Goal: Transaction & Acquisition: Purchase product/service

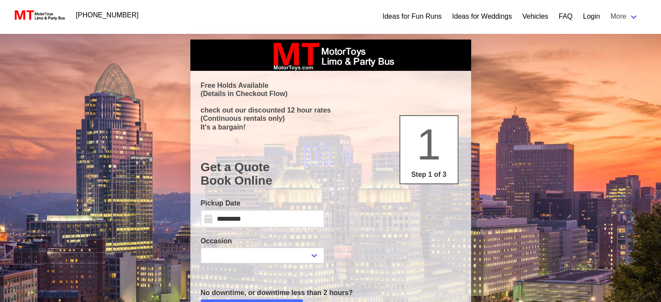
select select
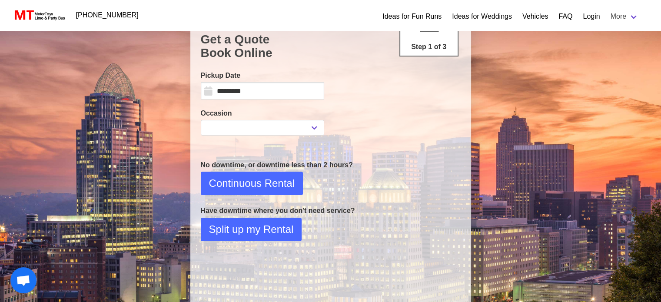
scroll to position [130, 0]
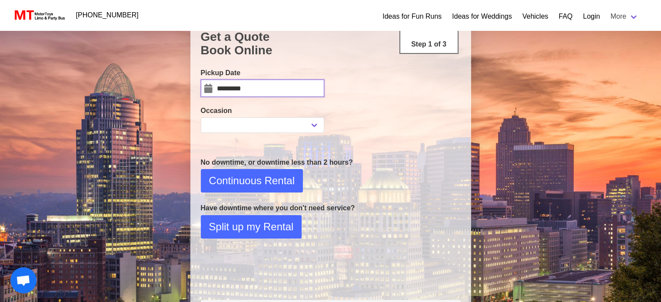
click at [253, 90] on input "*********" at bounding box center [262, 88] width 123 height 17
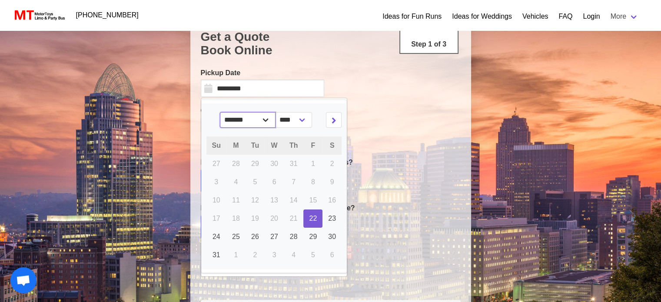
click at [268, 120] on select "******* ******** ***** ***** *** **** **** ****** ********* ******* ******** **…" at bounding box center [248, 120] width 56 height 16
click at [332, 118] on icon at bounding box center [334, 120] width 5 height 6
select select "*"
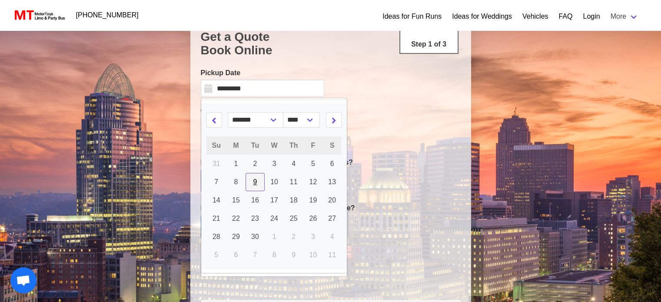
click at [246, 180] on link "9" at bounding box center [255, 182] width 19 height 18
type input "********"
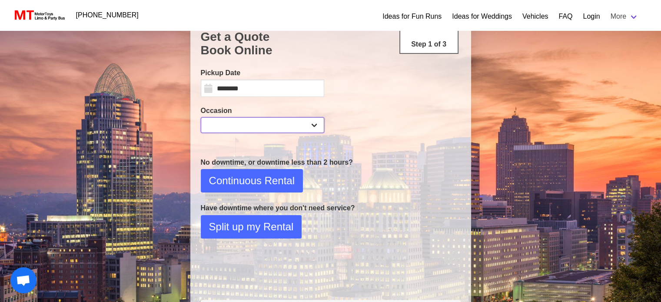
click at [298, 122] on select "**********" at bounding box center [262, 125] width 123 height 16
select select "*"
click at [201, 117] on select "**********" at bounding box center [262, 125] width 123 height 16
click at [244, 191] on button "Continuous Rental" at bounding box center [252, 180] width 102 height 23
select select "*"
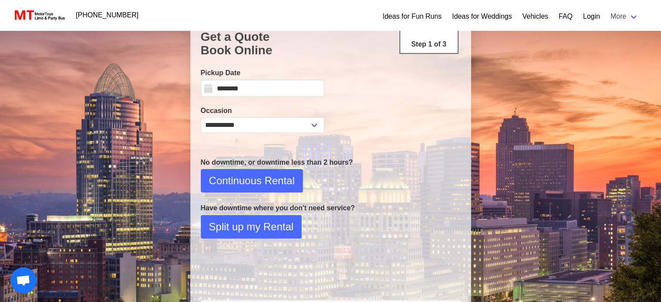
select select "**"
select select "****"
select select "*"
select select "**"
select select "****"
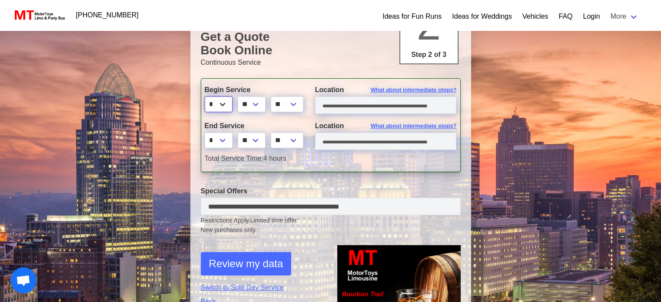
click at [225, 105] on select "* * * * * * * * * ** ** **" at bounding box center [219, 105] width 28 height 16
select select "*"
click at [205, 97] on select "* * * * * * * * * ** ** **" at bounding box center [219, 105] width 28 height 16
click at [300, 103] on select "** **" at bounding box center [287, 105] width 33 height 16
select select "*****"
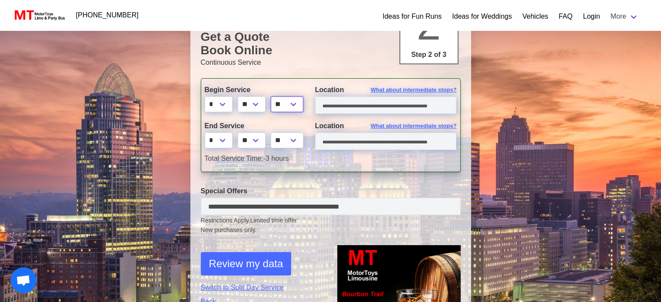
click at [274, 97] on select "** **" at bounding box center [287, 105] width 33 height 16
click at [356, 102] on input "text" at bounding box center [386, 105] width 142 height 17
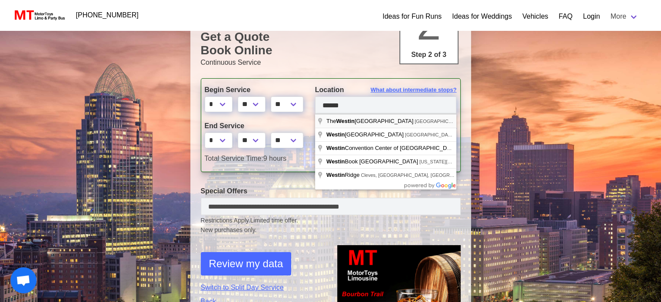
type input "**********"
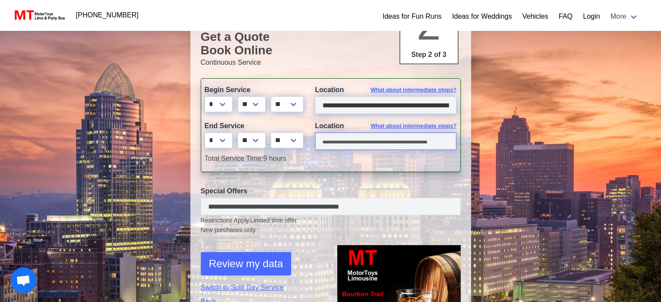
click at [376, 143] on input "text" at bounding box center [386, 141] width 142 height 17
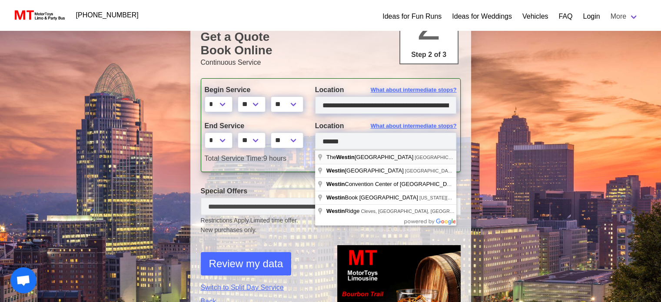
type input "**********"
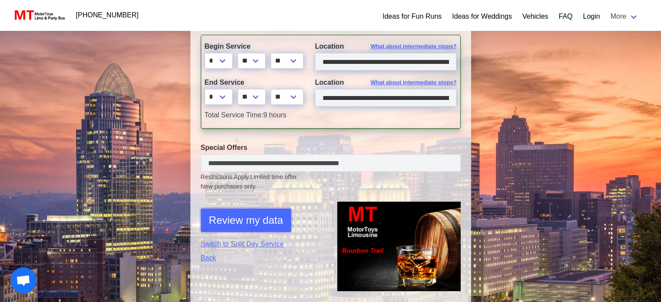
click at [263, 215] on span "Review my data" at bounding box center [246, 221] width 74 height 16
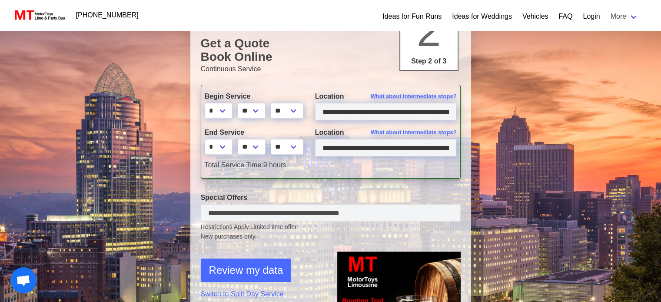
select select "*"
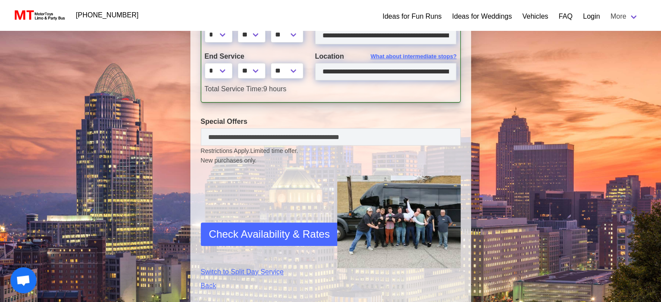
scroll to position [304, 0]
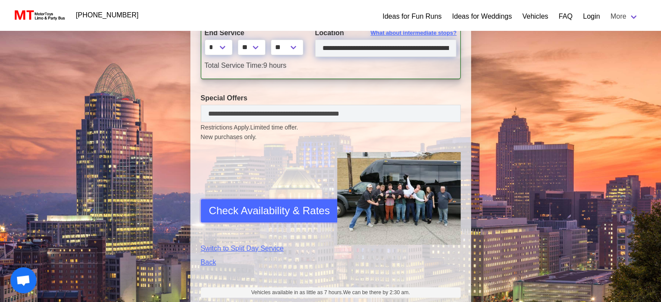
click at [287, 208] on span "Check Availability & Rates" at bounding box center [269, 211] width 121 height 16
click at [244, 218] on span "Check Availability & Rates" at bounding box center [269, 211] width 121 height 16
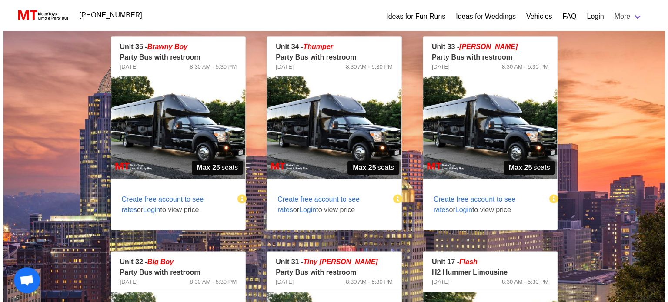
scroll to position [187, 0]
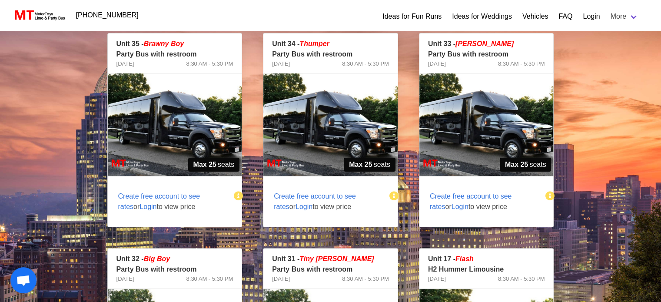
click at [296, 207] on span "Login" at bounding box center [304, 206] width 17 height 7
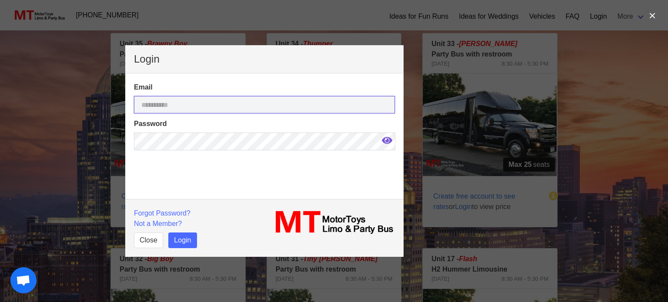
type input "**********"
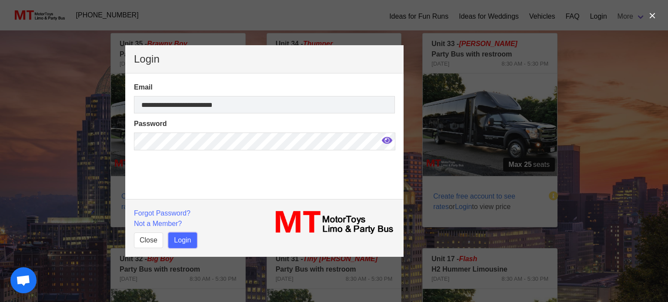
click at [190, 240] on button "Login" at bounding box center [182, 241] width 28 height 16
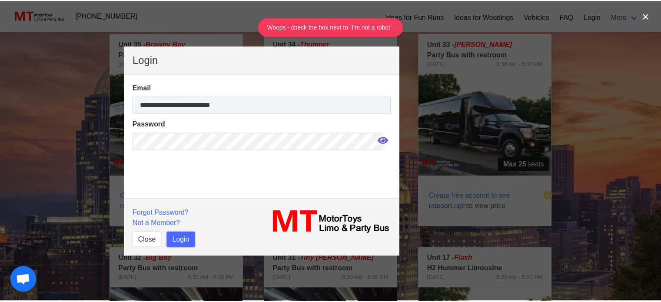
scroll to position [24, 0]
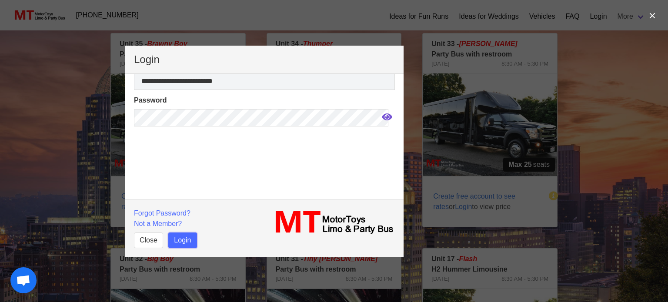
click at [187, 241] on button "Login" at bounding box center [182, 241] width 28 height 16
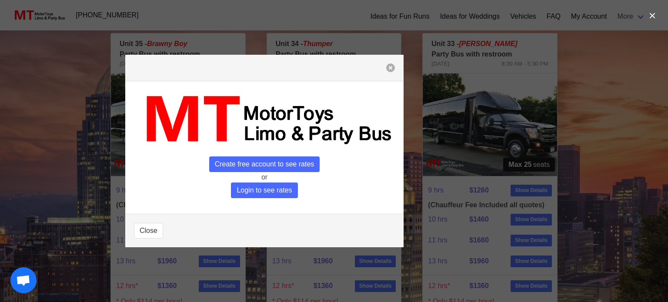
click at [390, 71] on button "button" at bounding box center [390, 67] width 9 height 9
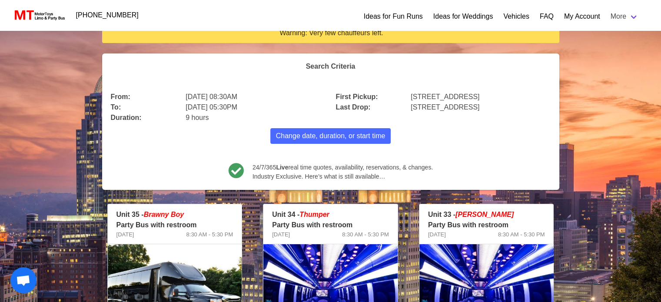
scroll to position [0, 0]
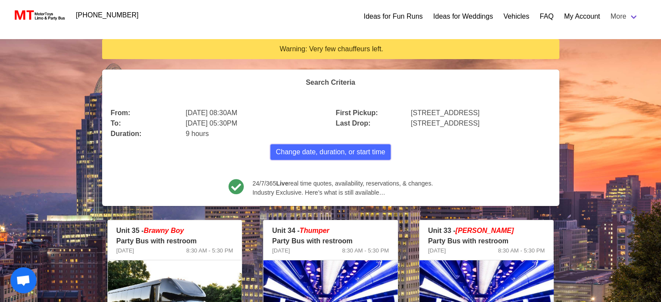
click at [316, 151] on span "Change date, duration, or start time" at bounding box center [331, 152] width 110 height 10
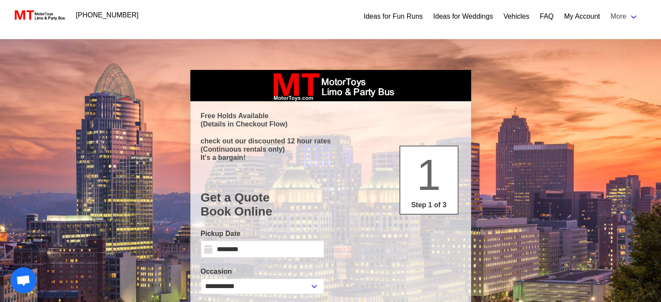
select select "*"
select select "**"
select select "*"
select select "**"
select select "****"
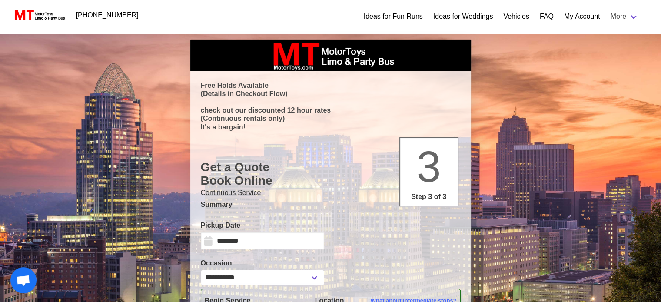
type input "**********"
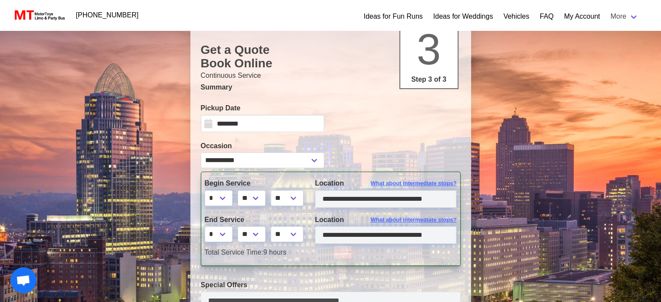
scroll to position [130, 0]
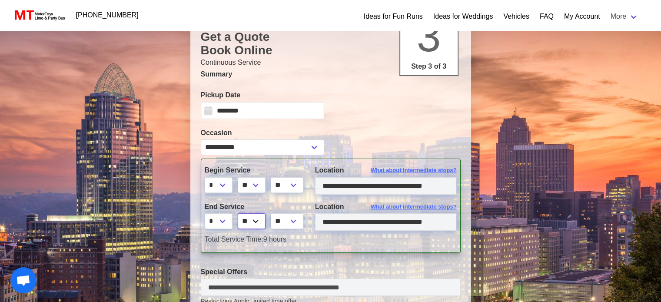
click at [259, 221] on select "** ** ** **" at bounding box center [252, 221] width 28 height 16
select select "*"
click at [239, 213] on select "** ** ** **" at bounding box center [252, 221] width 28 height 16
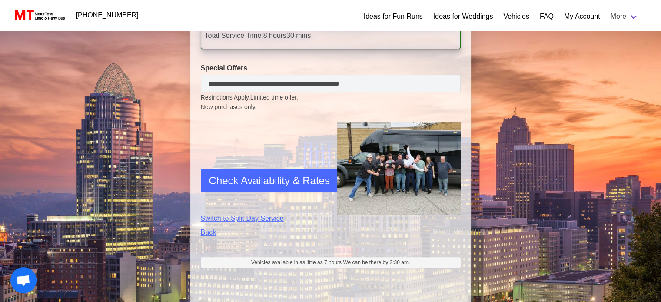
scroll to position [347, 0]
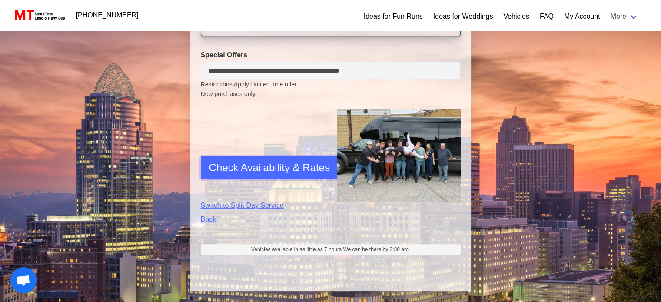
click at [275, 169] on span "Check Availability & Rates" at bounding box center [269, 168] width 121 height 16
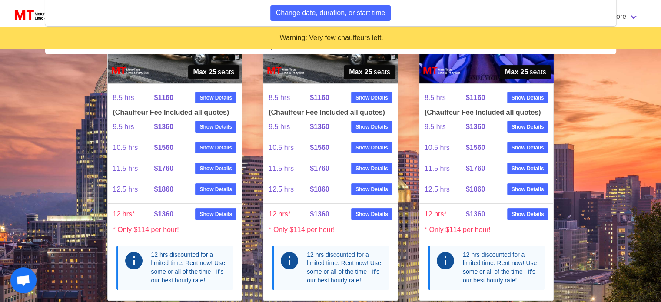
scroll to position [143, 0]
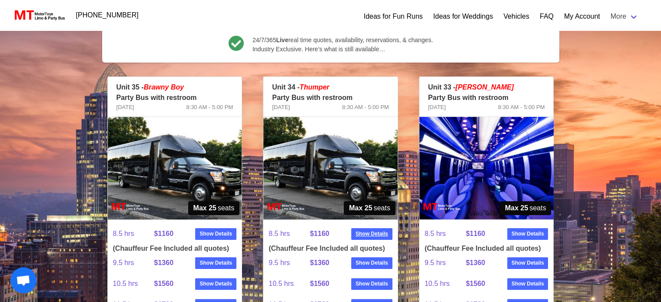
click at [362, 231] on strong "Show Details" at bounding box center [372, 234] width 33 height 8
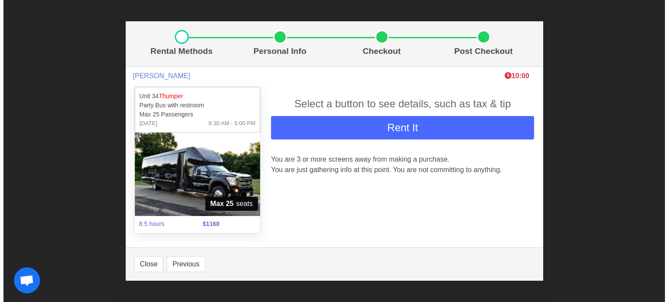
scroll to position [117, 0]
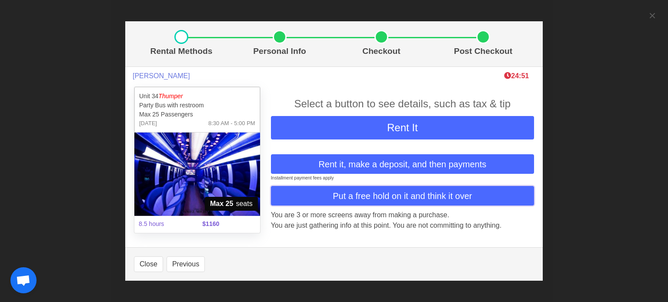
click at [376, 195] on span "Put a free hold on it and think it over" at bounding box center [402, 196] width 139 height 13
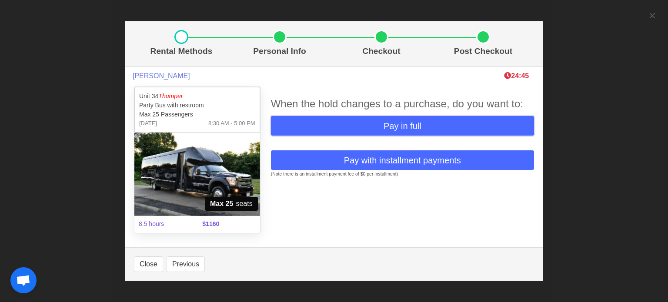
click at [404, 124] on span "Pay in full" at bounding box center [402, 126] width 38 height 13
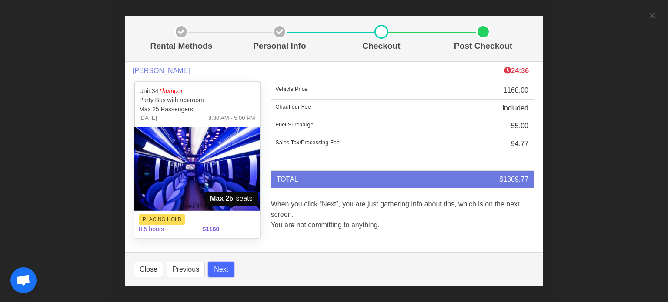
click at [224, 267] on button "Next" at bounding box center [221, 270] width 26 height 16
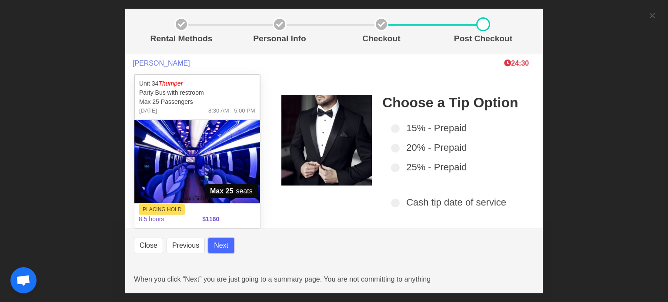
click at [224, 244] on button "Next" at bounding box center [221, 246] width 26 height 16
select select
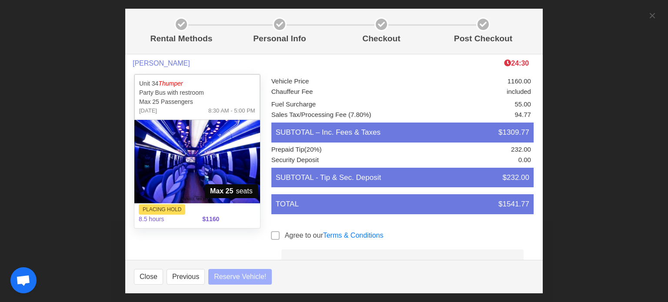
select select
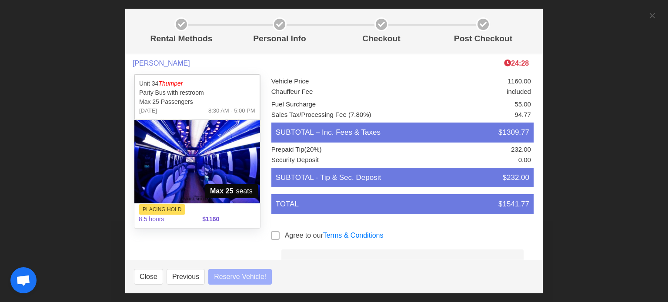
select select
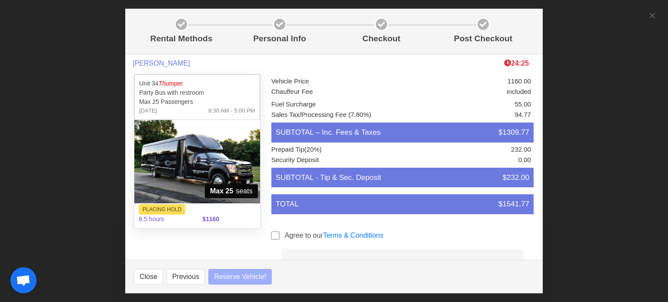
select select
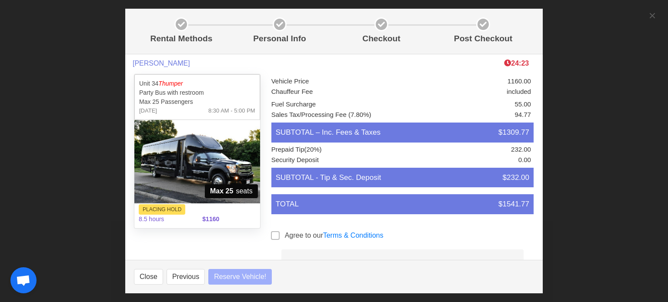
select select
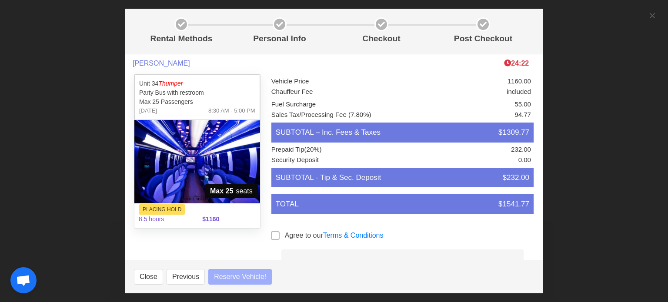
select select
click at [186, 273] on button "Previous" at bounding box center [186, 277] width 38 height 16
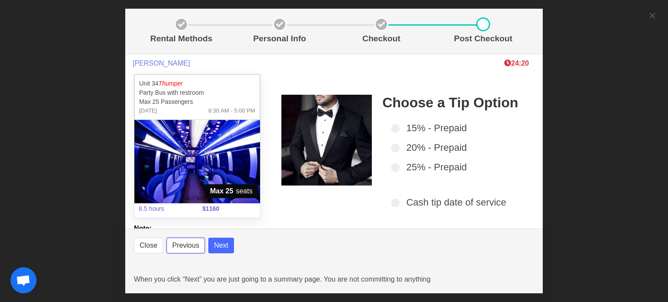
select select
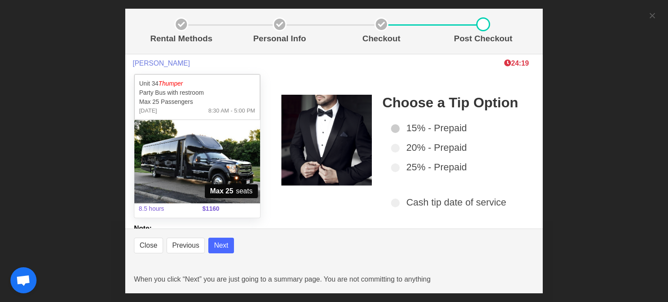
click at [392, 130] on span at bounding box center [395, 128] width 9 height 9
select select
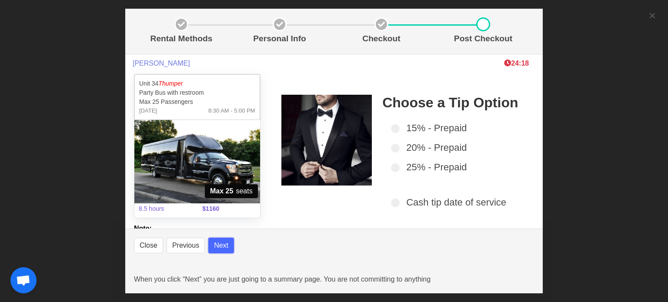
click at [220, 247] on button "Next" at bounding box center [221, 246] width 26 height 16
select select
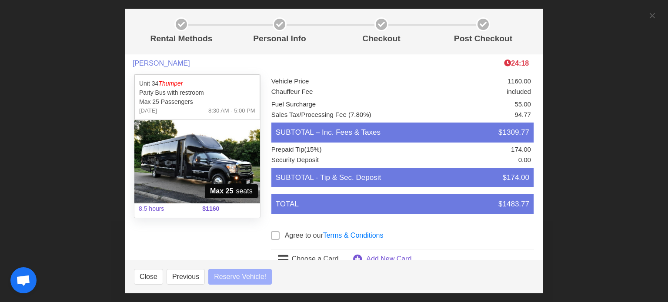
select select
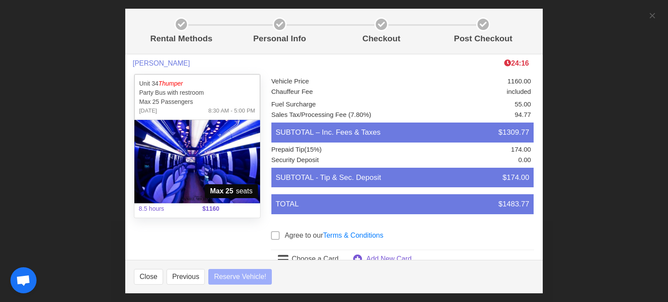
select select
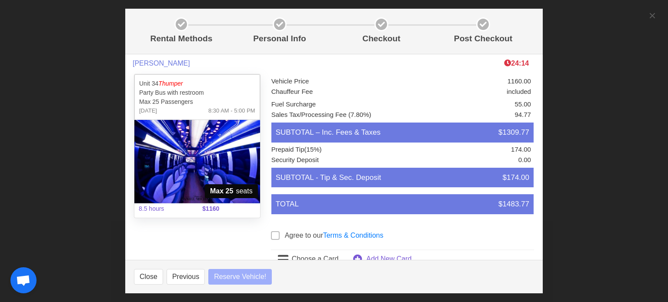
select select
click at [182, 275] on button "Previous" at bounding box center [186, 277] width 38 height 16
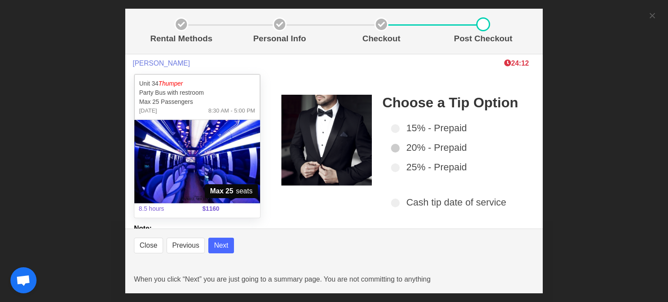
click at [391, 146] on span at bounding box center [395, 148] width 9 height 9
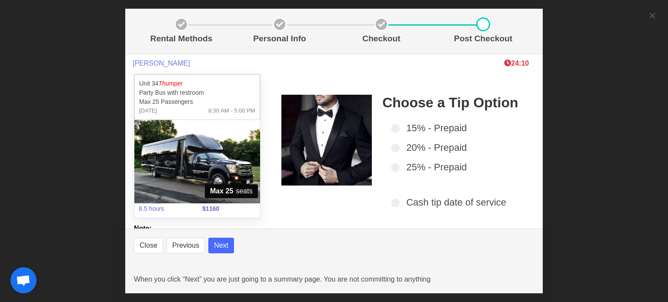
select select
click at [216, 245] on button "Next" at bounding box center [221, 246] width 26 height 16
select select
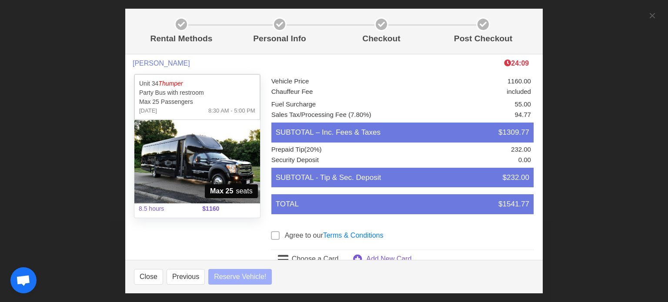
select select
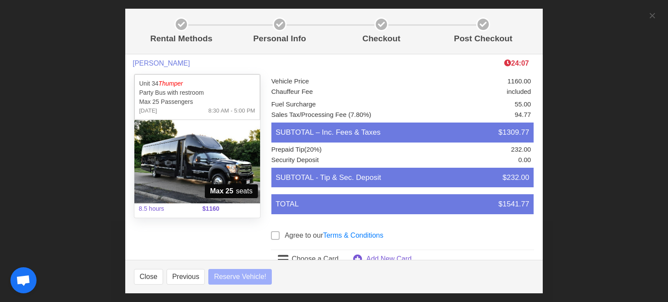
select select
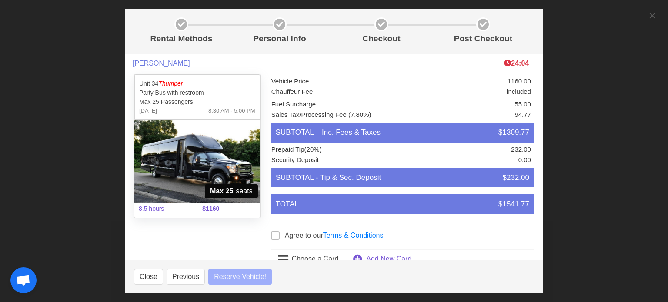
select select
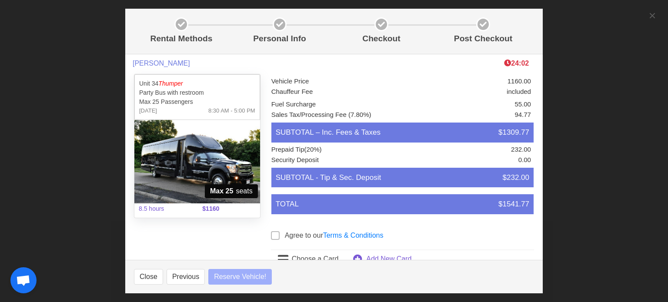
select select
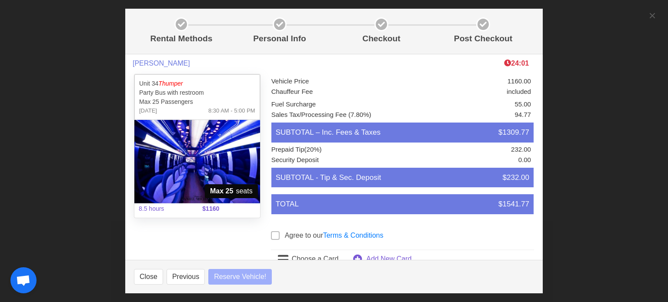
select select
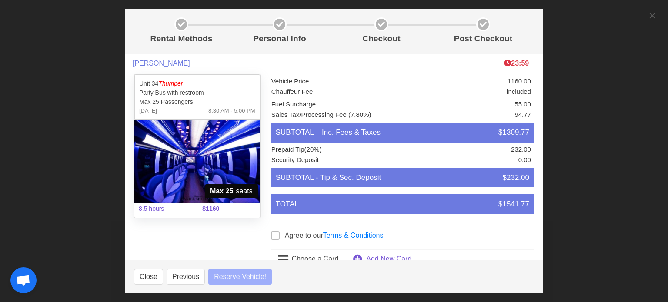
select select
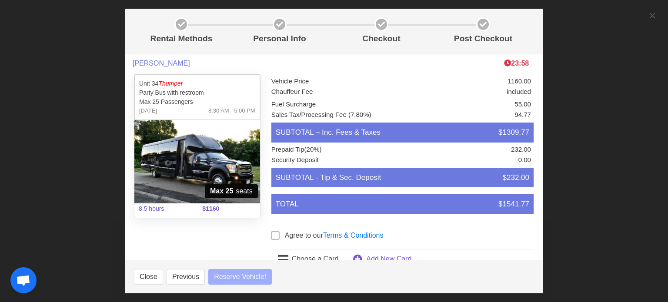
select select
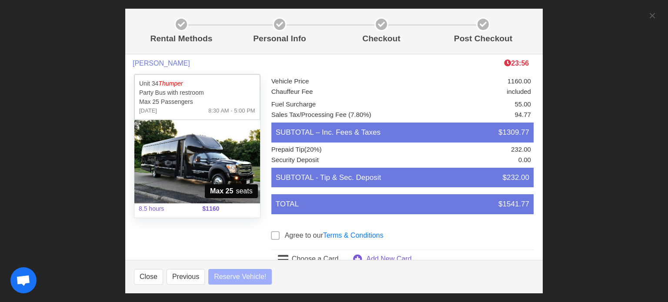
select select
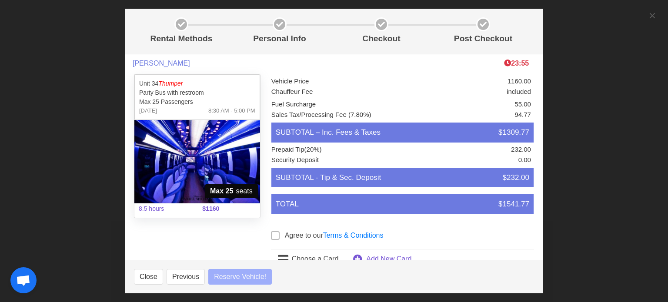
select select
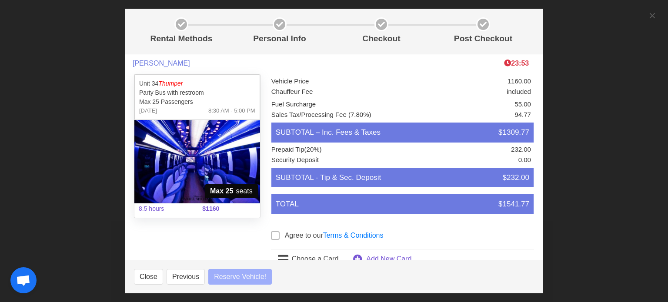
select select
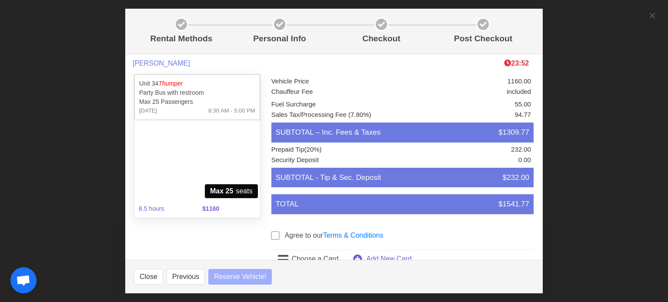
select select
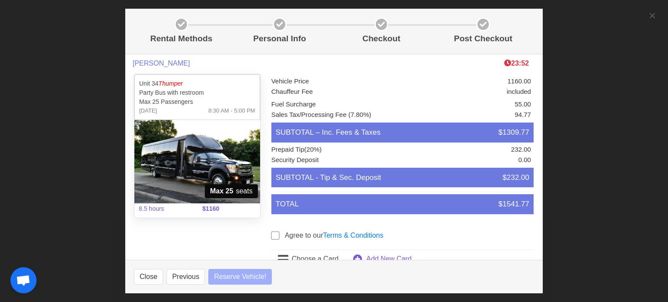
select select
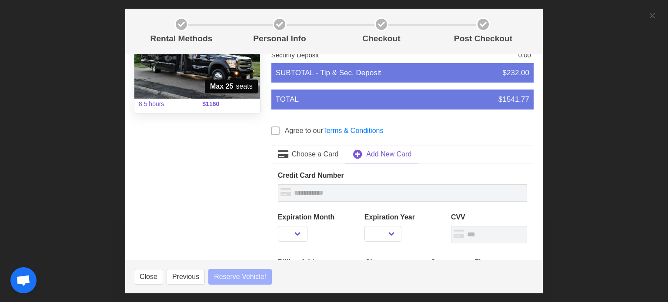
select select
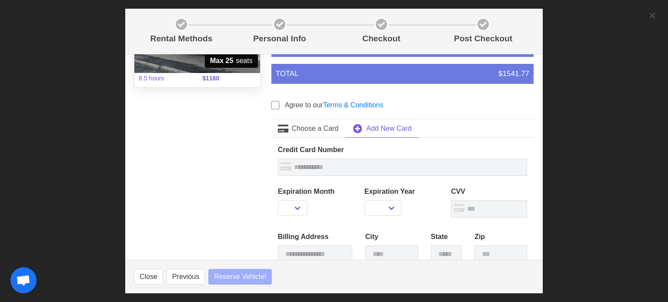
select select
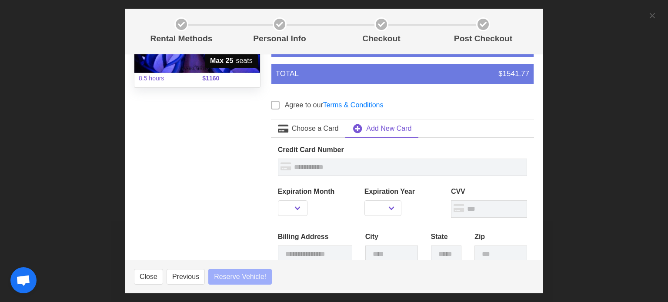
select select
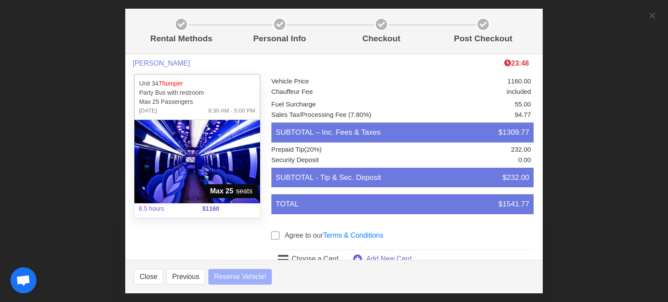
select select
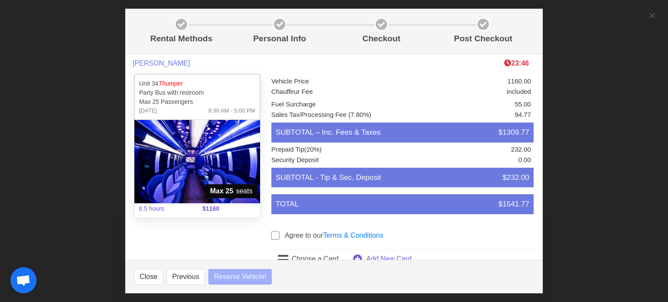
select select
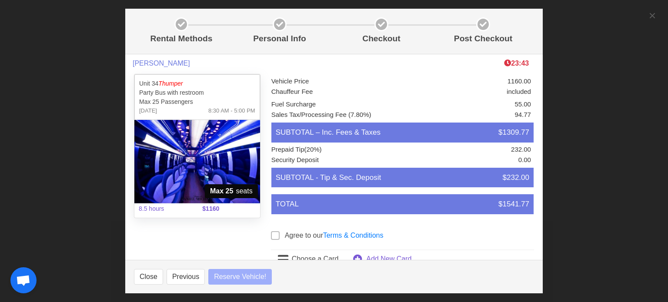
select select
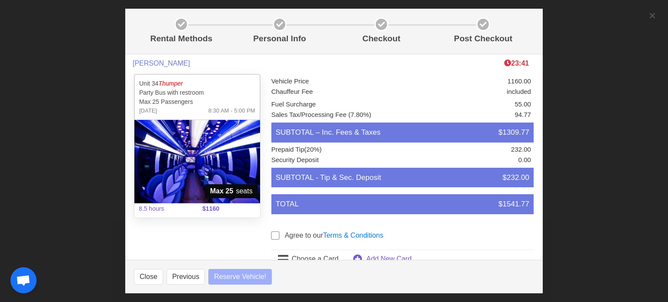
select select
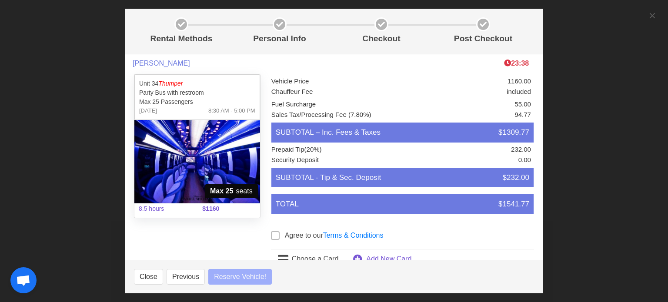
select select
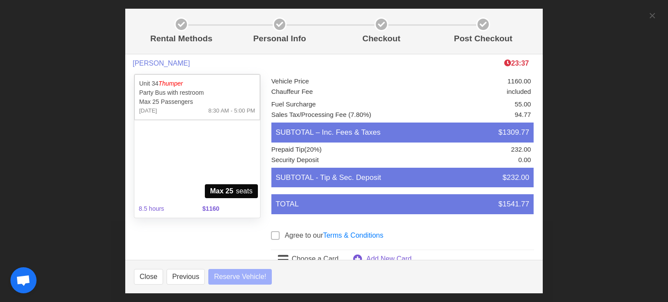
select select
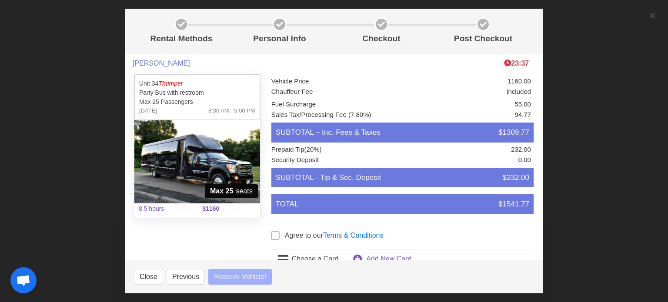
select select
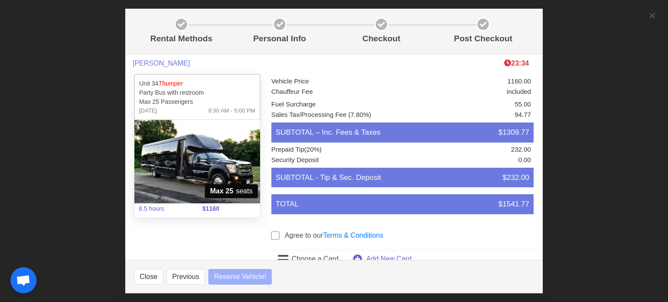
select select
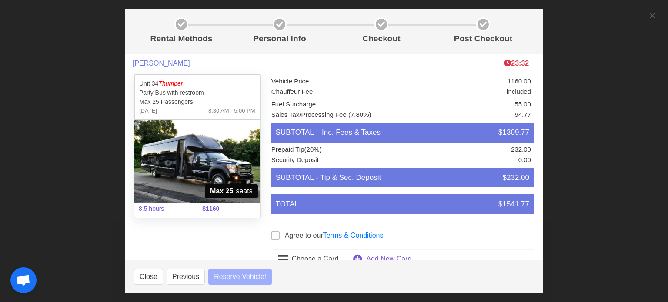
select select
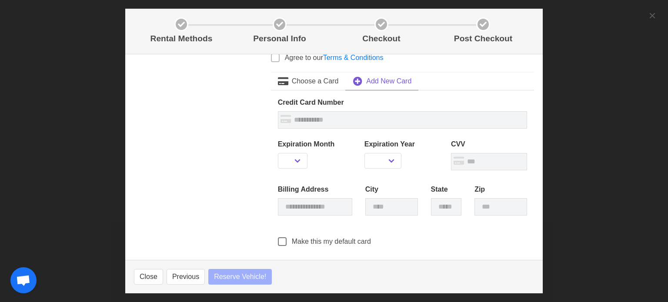
select select
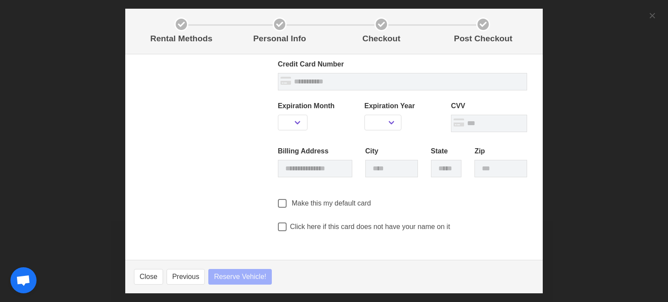
select select
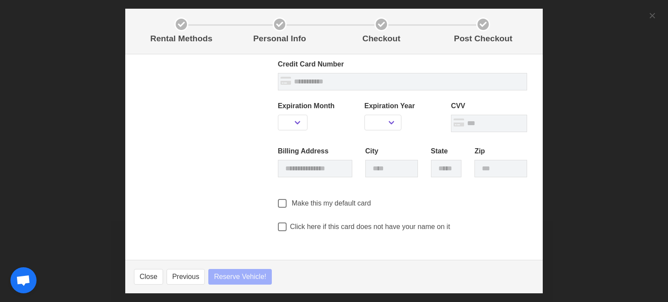
select select
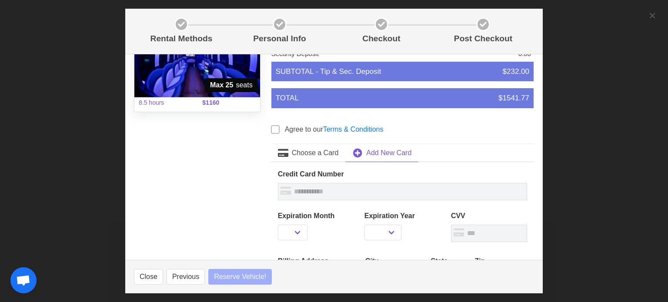
scroll to position [86, 0]
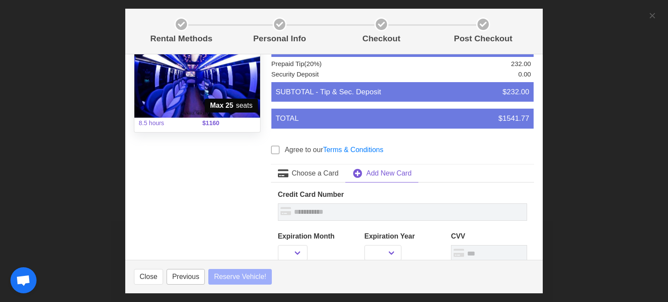
select select
click at [183, 275] on button "Previous" at bounding box center [186, 277] width 38 height 16
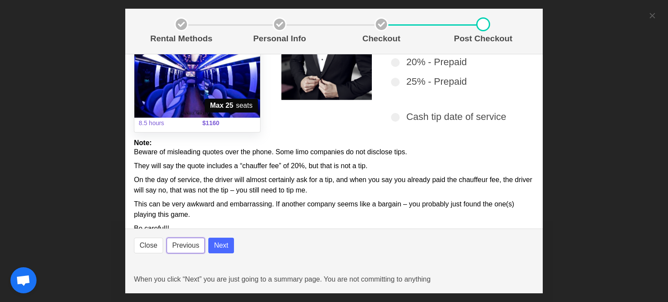
scroll to position [103, 0]
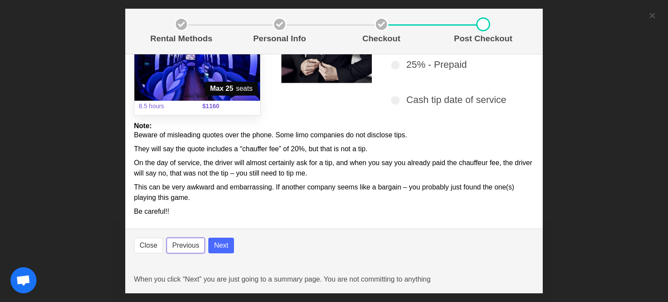
click at [184, 253] on button "Previous" at bounding box center [186, 246] width 38 height 16
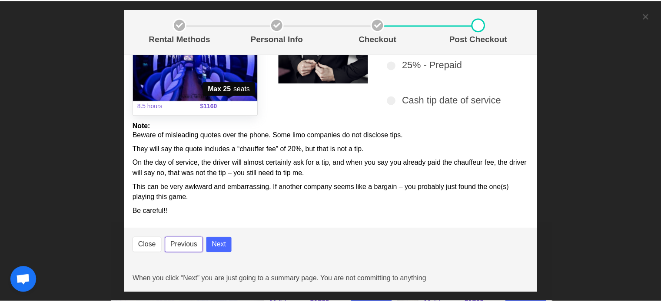
scroll to position [0, 0]
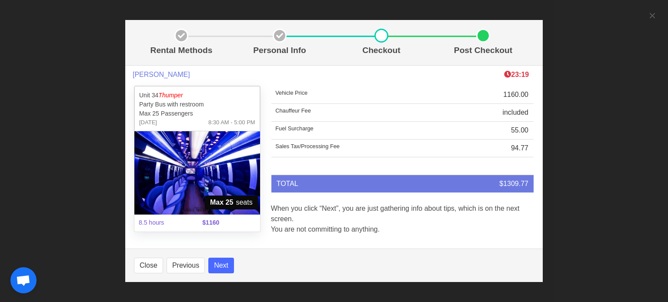
click at [184, 251] on footer "Close Previous Next" at bounding box center [333, 265] width 417 height 33
click at [182, 263] on button "Previous" at bounding box center [186, 266] width 38 height 16
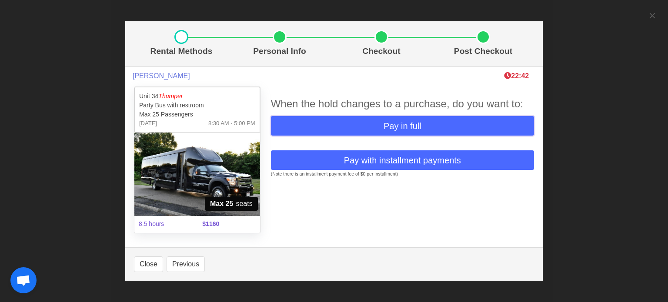
click at [390, 127] on span "Pay in full" at bounding box center [402, 126] width 38 height 13
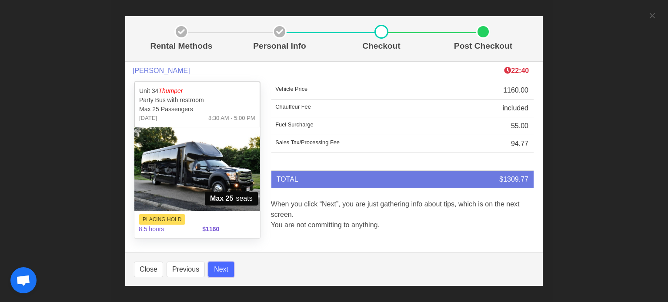
select select
click at [226, 269] on button "Next" at bounding box center [221, 270] width 26 height 16
select select
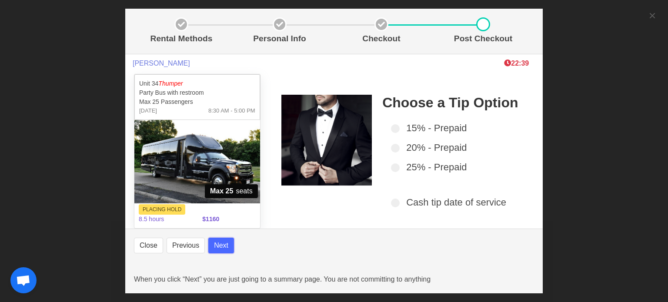
select select
click at [233, 244] on footer "Close Previous Next When you click “Next” you are just going to a summary page.…" at bounding box center [333, 261] width 417 height 65
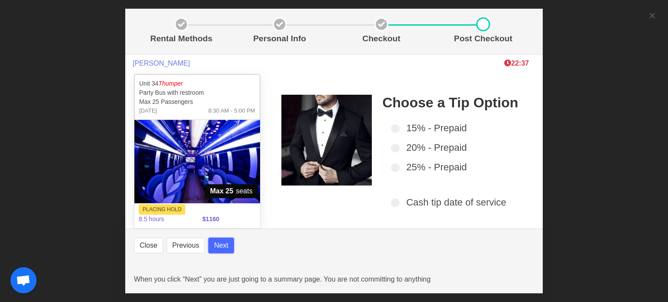
click at [227, 243] on button "Next" at bounding box center [221, 246] width 26 height 16
select select
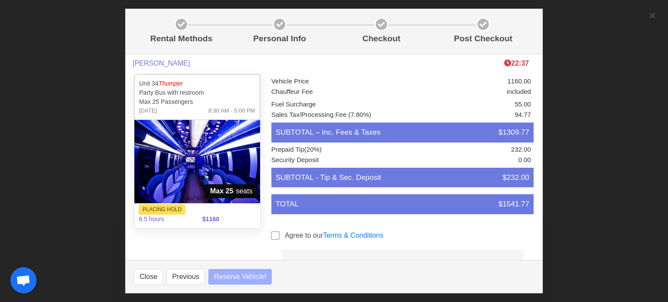
select select
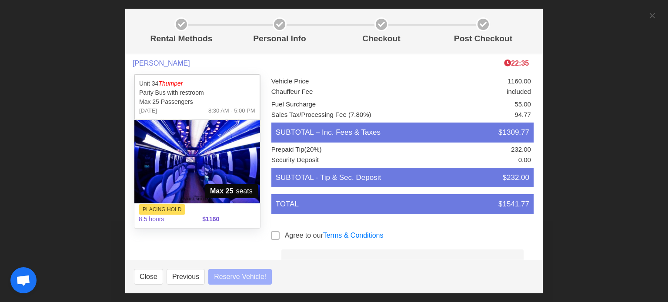
select select
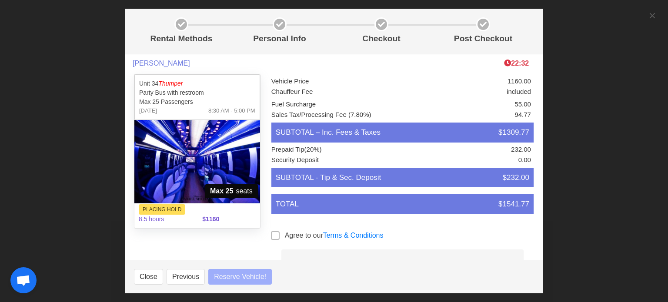
select select
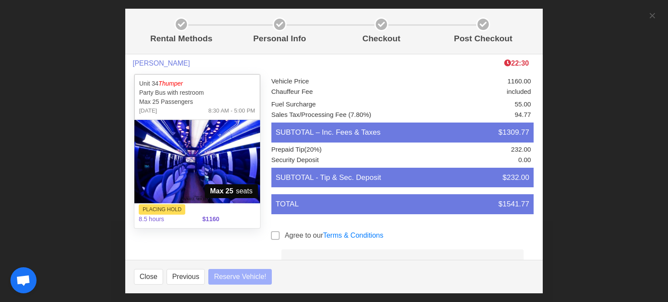
select select
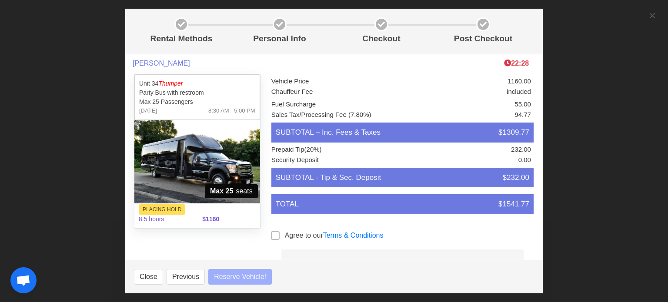
select select
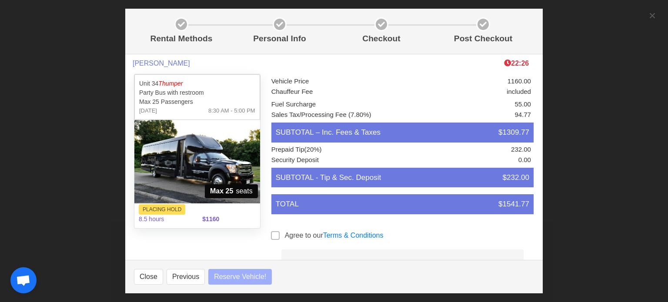
select select
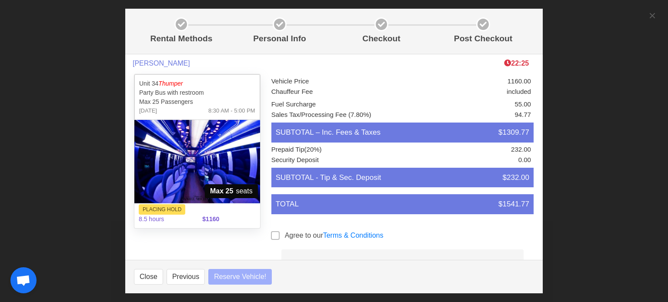
select select
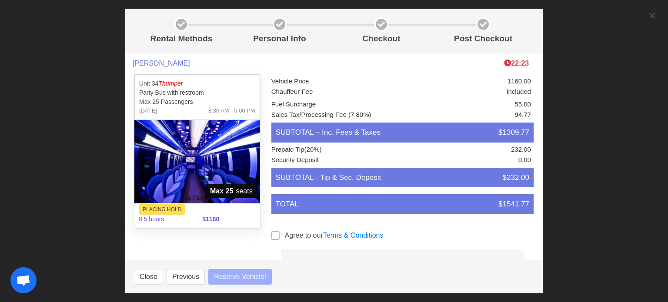
select select
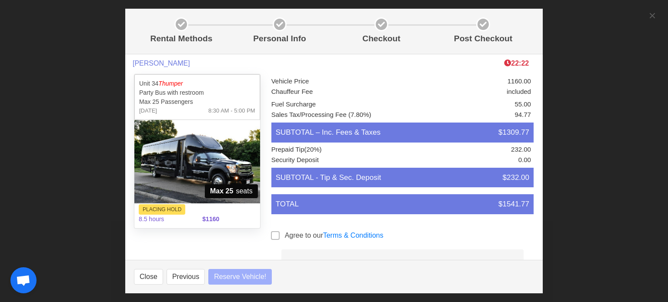
select select
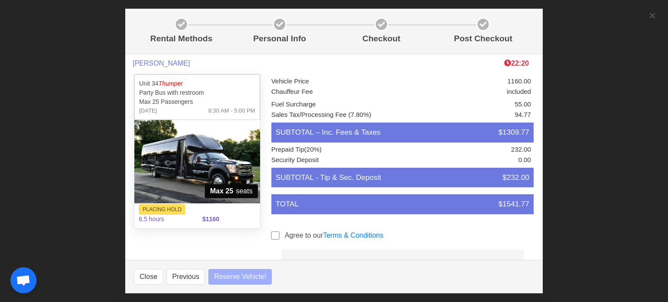
select select
click at [180, 281] on button "Previous" at bounding box center [186, 277] width 38 height 16
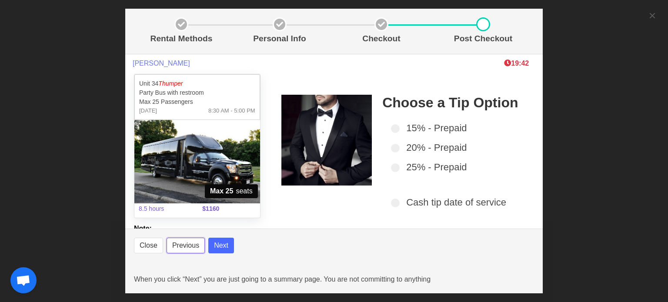
click at [176, 243] on button "Previous" at bounding box center [186, 246] width 38 height 16
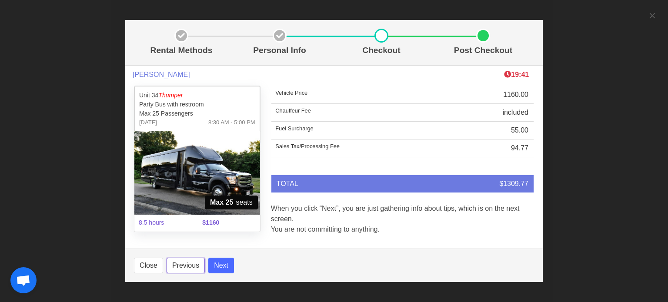
click at [176, 260] on button "Previous" at bounding box center [186, 266] width 38 height 16
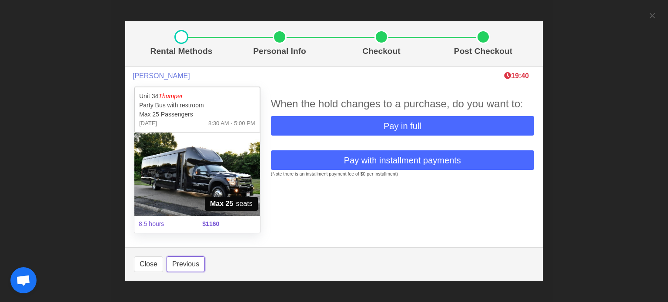
click at [176, 260] on button "Previous" at bounding box center [186, 265] width 38 height 16
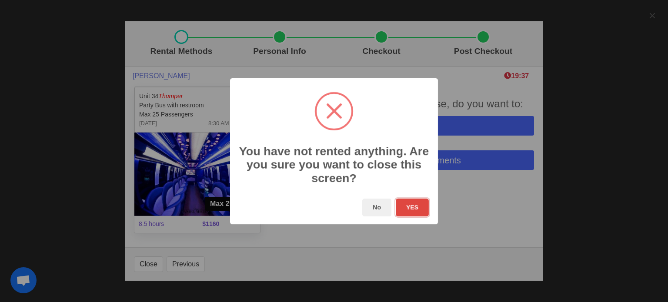
click at [409, 210] on button "YES" at bounding box center [412, 208] width 33 height 18
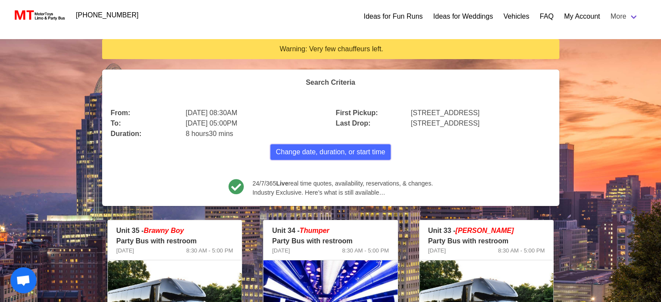
click at [296, 152] on span "Change date, duration, or start time" at bounding box center [331, 152] width 110 height 10
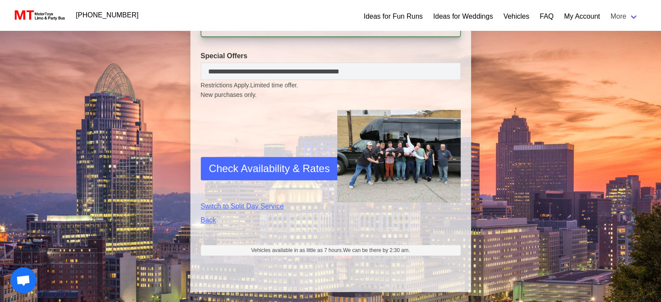
scroll to position [347, 0]
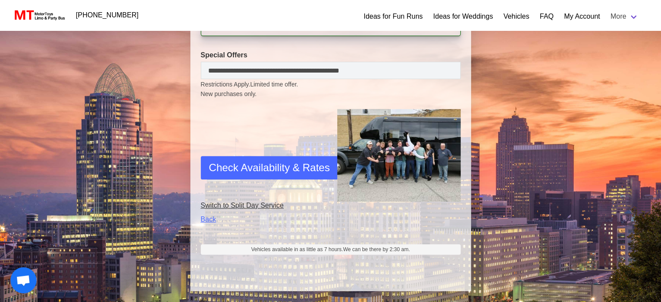
click at [253, 207] on link "Switch to Split Day Service" at bounding box center [262, 205] width 123 height 10
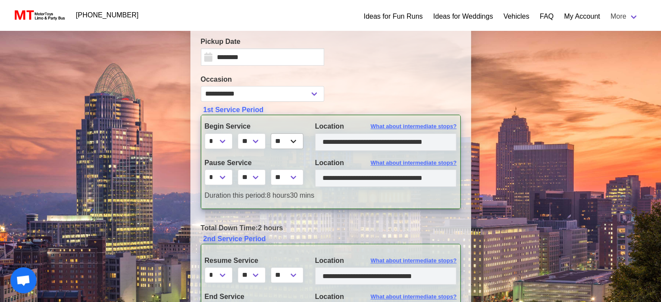
scroll to position [217, 0]
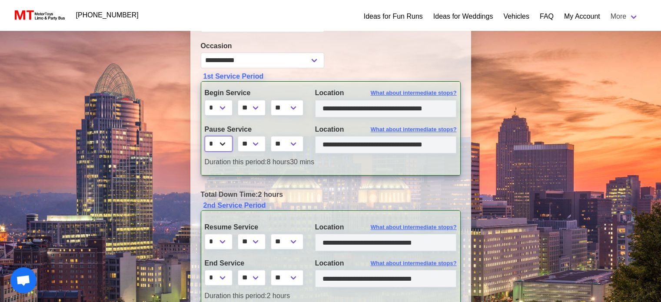
click at [223, 141] on select "* * * * * * * * * ** ** **" at bounding box center [219, 144] width 28 height 16
click at [205, 136] on select "* * * * * * * * * ** ** **" at bounding box center [219, 144] width 28 height 16
click at [260, 143] on select "** ** ** **" at bounding box center [252, 144] width 28 height 16
click at [239, 136] on select "** ** ** **" at bounding box center [252, 144] width 28 height 16
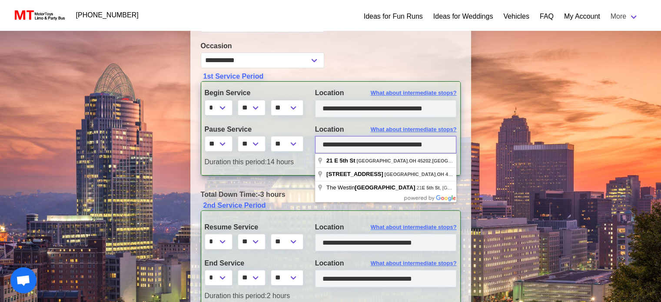
drag, startPoint x: 323, startPoint y: 143, endPoint x: 454, endPoint y: 143, distance: 131.3
click at [454, 143] on input "**********" at bounding box center [386, 144] width 142 height 17
paste input "****"
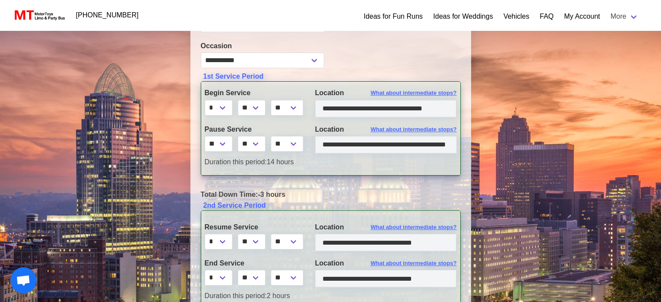
scroll to position [0, 0]
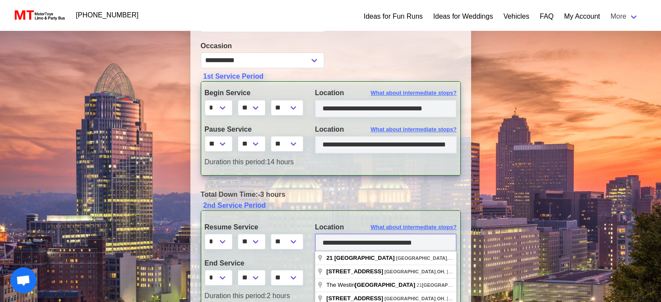
drag, startPoint x: 322, startPoint y: 243, endPoint x: 438, endPoint y: 243, distance: 116.1
click at [438, 243] on input "**********" at bounding box center [386, 242] width 142 height 17
paste input "********"
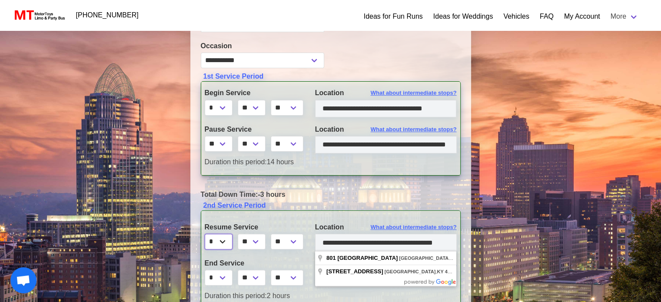
click at [229, 241] on select "* * * * * * * * * ** ** **" at bounding box center [219, 242] width 28 height 16
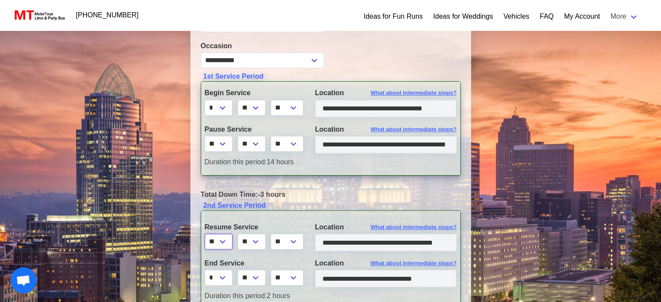
click at [205, 234] on select "* * * * * * * * * ** ** **" at bounding box center [219, 242] width 28 height 16
click at [263, 242] on select "** ** ** **" at bounding box center [252, 242] width 28 height 16
click at [239, 234] on select "** ** ** **" at bounding box center [252, 242] width 28 height 16
click at [228, 278] on select "* * * * * * * * * ** ** **" at bounding box center [219, 278] width 28 height 16
click at [205, 270] on select "* * * * * * * * * ** ** **" at bounding box center [219, 278] width 28 height 16
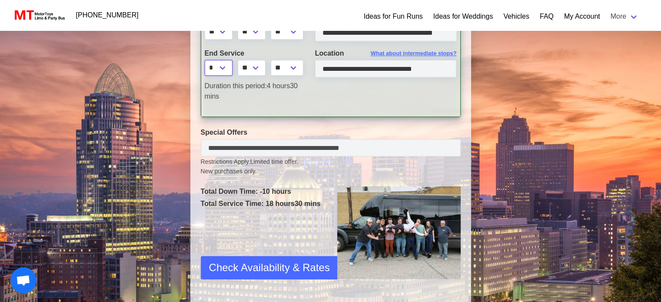
scroll to position [435, 0]
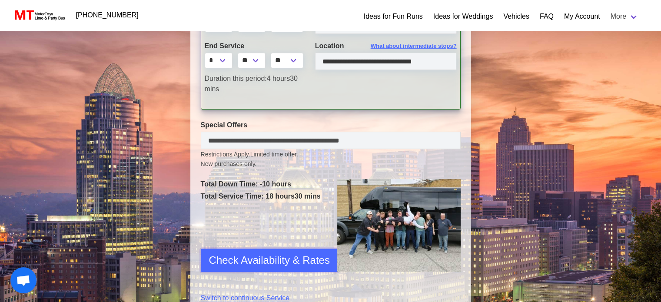
click at [237, 260] on span "Check Availability & Rates" at bounding box center [269, 261] width 121 height 16
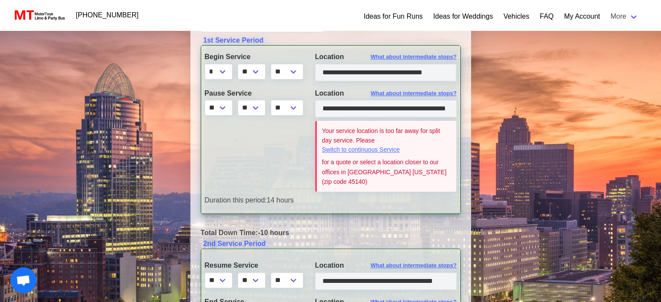
scroll to position [261, 0]
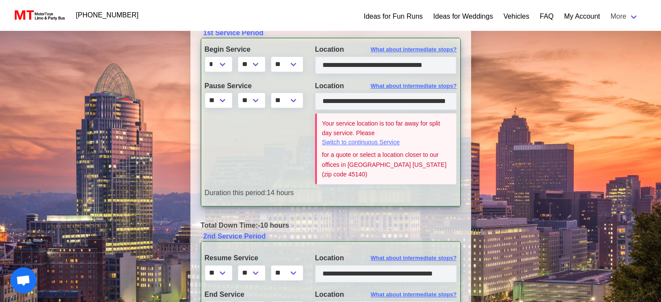
click at [381, 150] on div "Your service location is too far away for split day service. Please Switch to c…" at bounding box center [387, 149] width 130 height 61
click at [381, 145] on link "Switch to continuous Service" at bounding box center [387, 142] width 130 height 9
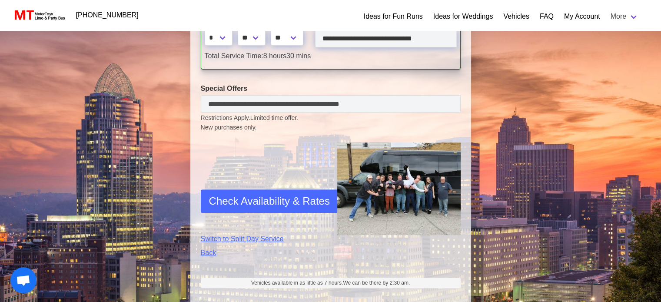
scroll to position [347, 0]
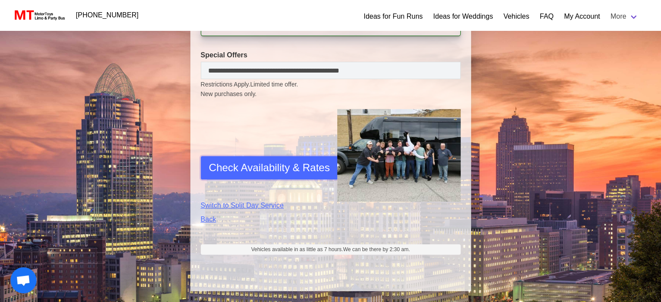
click at [254, 165] on span "Check Availability & Rates" at bounding box center [269, 168] width 121 height 16
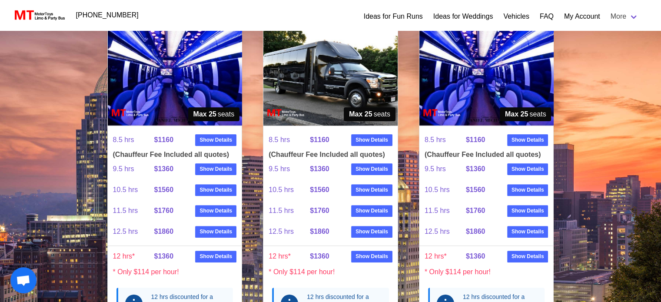
scroll to position [187, 0]
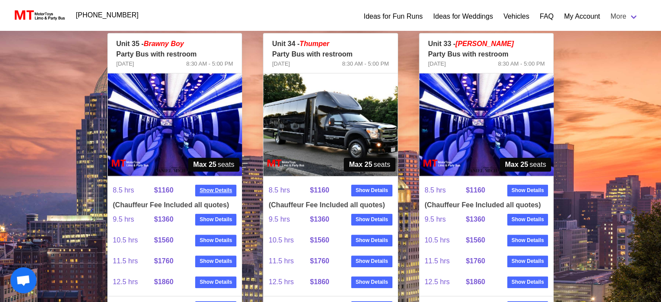
click at [209, 190] on strong "Show Details" at bounding box center [216, 191] width 33 height 8
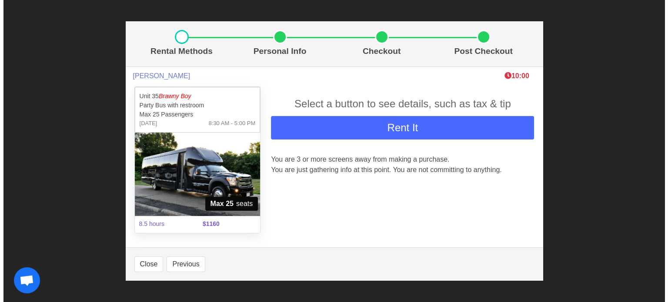
scroll to position [161, 0]
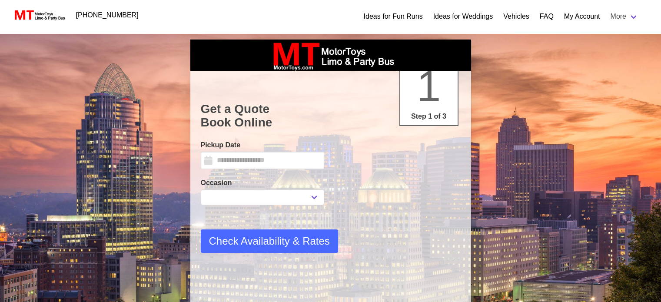
select select "*"
select select "****"
select select
type input "*********"
select select
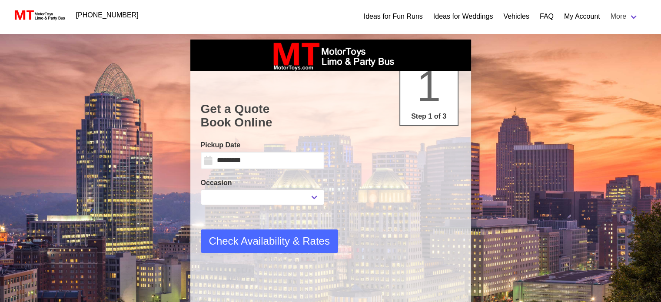
select select "*"
select select "**"
select select "*"
select select "**"
select select "****"
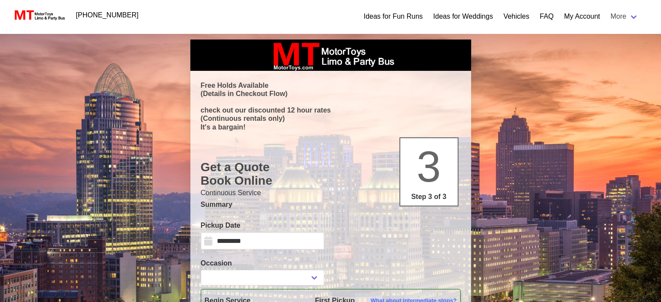
select select
type input "**********"
select select
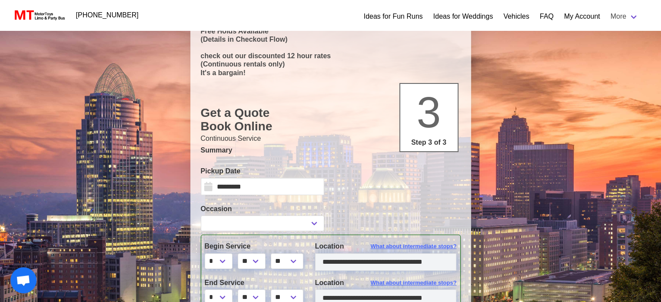
scroll to position [174, 0]
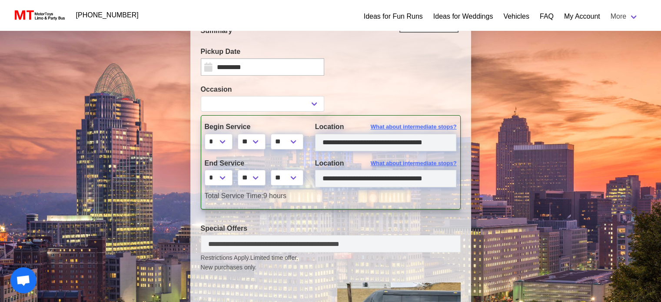
click at [287, 59] on div "Pickup Date ********* ******* ******** ***** ***** *** **** **** ****** *******…" at bounding box center [262, 61] width 123 height 29
click at [280, 74] on input "*********" at bounding box center [262, 66] width 123 height 17
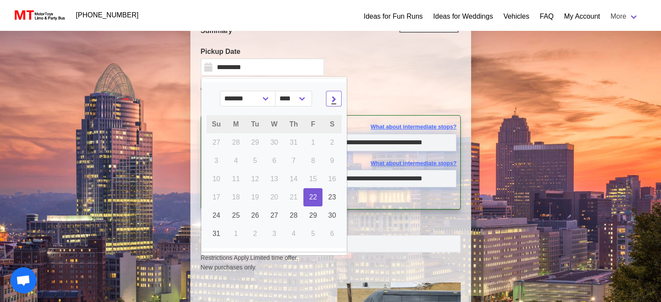
click at [332, 98] on span at bounding box center [334, 98] width 10 height 10
select select "*"
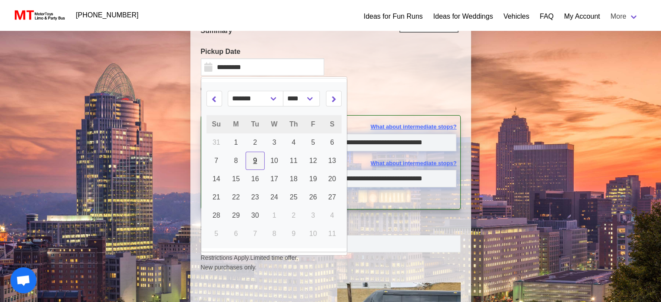
click at [253, 161] on span "9" at bounding box center [255, 160] width 4 height 7
type input "********"
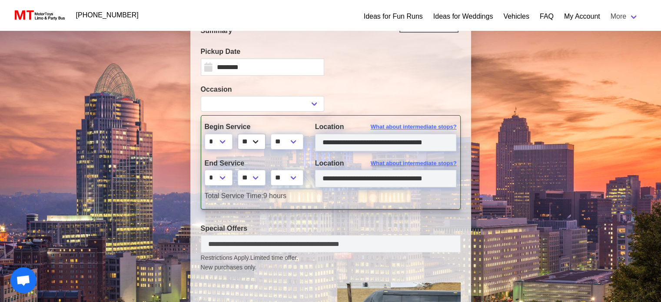
select select
click at [228, 143] on select "* * * * * * * * * ** ** **" at bounding box center [219, 142] width 28 height 16
click at [266, 181] on select "** ** ** **" at bounding box center [252, 178] width 28 height 16
select select "*"
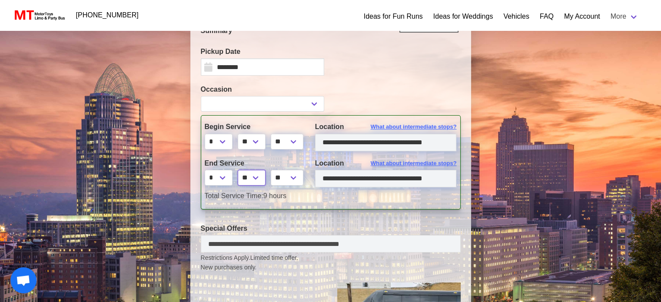
click at [239, 170] on select "** ** ** **" at bounding box center [252, 178] width 28 height 16
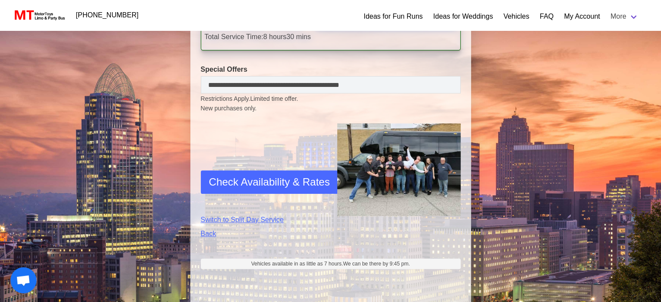
scroll to position [347, 0]
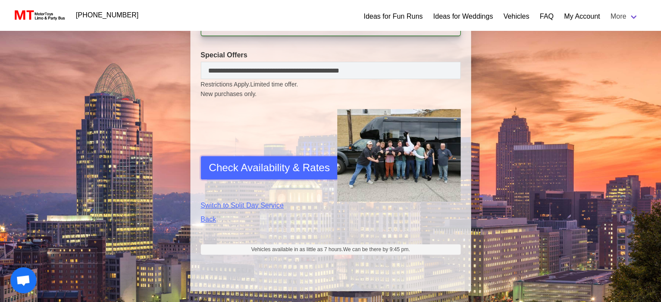
click at [240, 171] on span "Check Availability & Rates" at bounding box center [269, 168] width 121 height 16
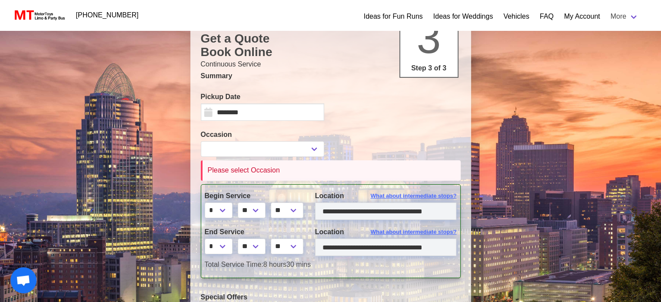
scroll to position [130, 0]
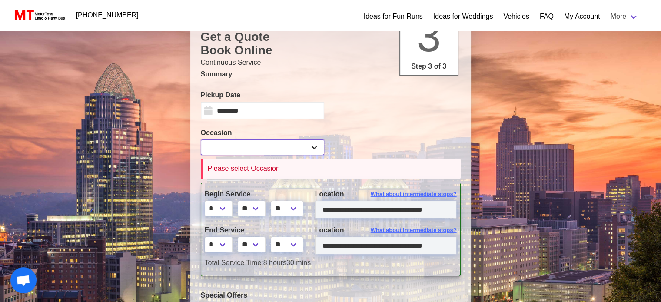
click at [277, 152] on select "**********" at bounding box center [262, 148] width 123 height 16
select select "*"
click at [201, 140] on select "**********" at bounding box center [262, 148] width 123 height 16
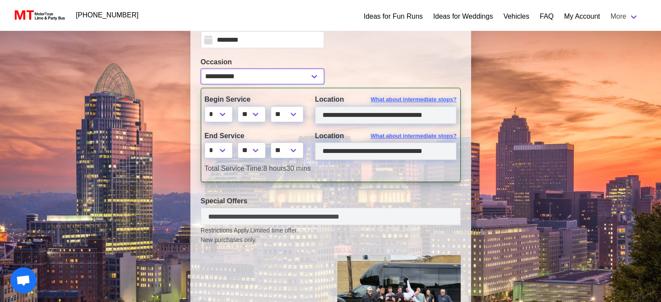
scroll to position [261, 0]
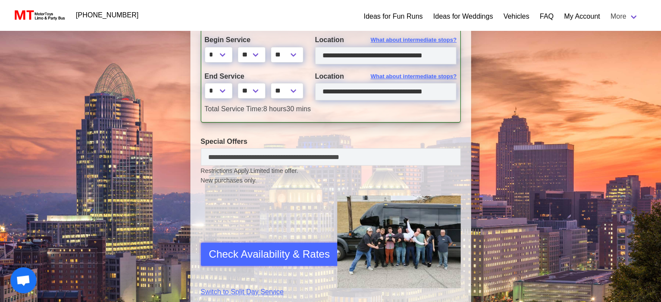
click at [270, 255] on span "Check Availability & Rates" at bounding box center [269, 255] width 121 height 16
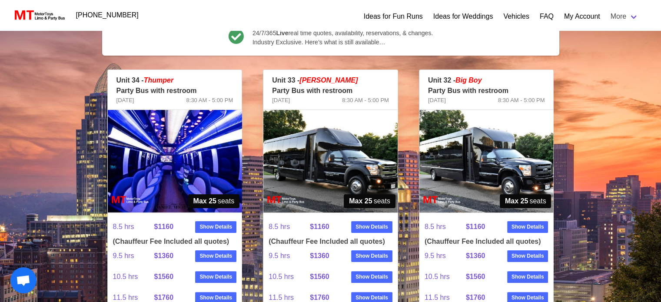
scroll to position [187, 0]
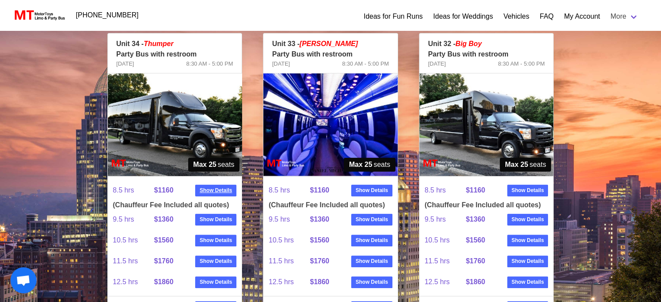
click at [213, 193] on strong "Show Details" at bounding box center [216, 191] width 33 height 8
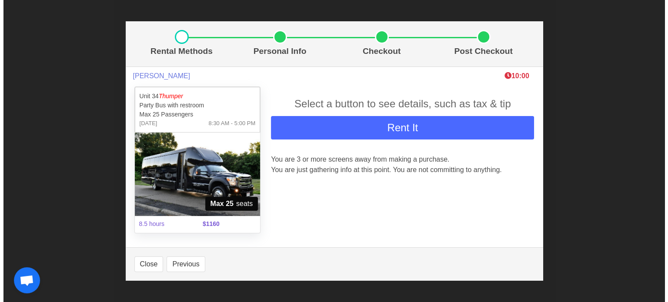
scroll to position [161, 0]
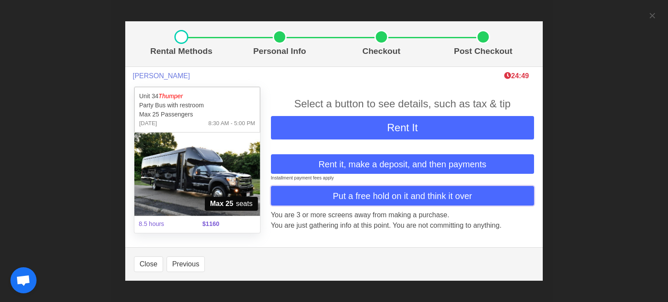
click at [407, 197] on span "Put a free hold on it and think it over" at bounding box center [402, 196] width 139 height 13
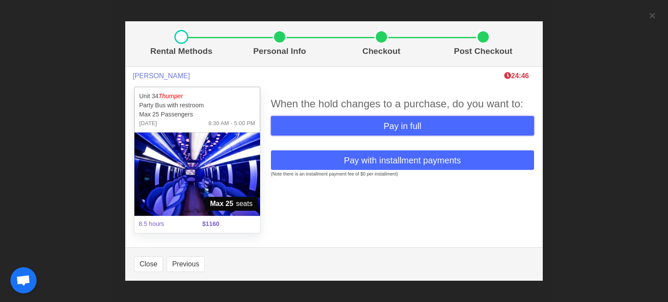
click at [404, 128] on span "Pay in full" at bounding box center [402, 126] width 38 height 13
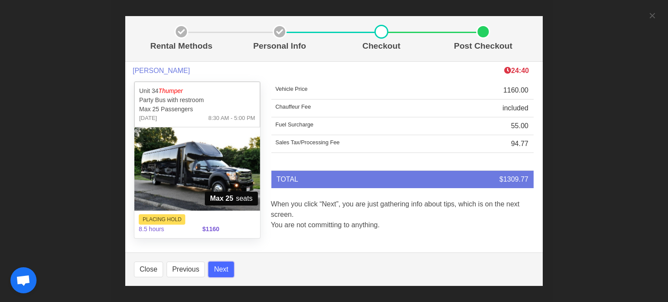
click at [216, 269] on button "Next" at bounding box center [221, 270] width 26 height 16
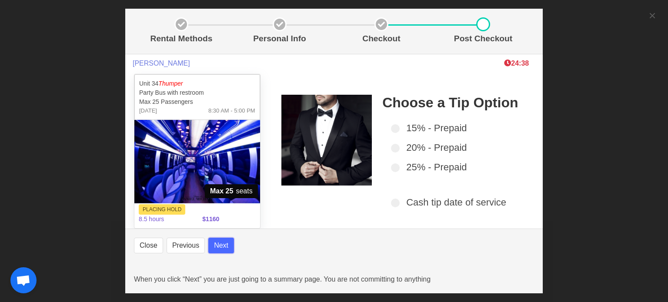
click at [222, 246] on button "Next" at bounding box center [221, 246] width 26 height 16
select select
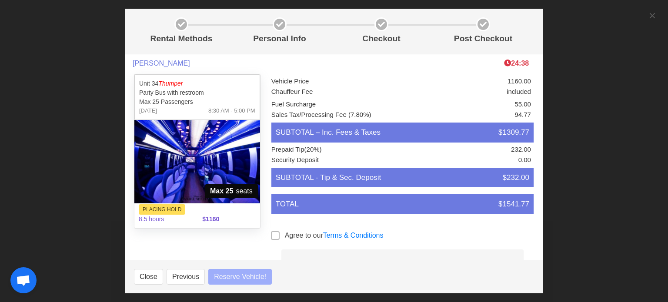
select select
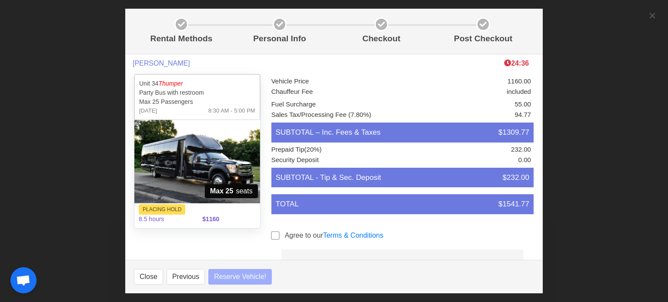
click at [271, 236] on span at bounding box center [275, 235] width 9 height 9
select select
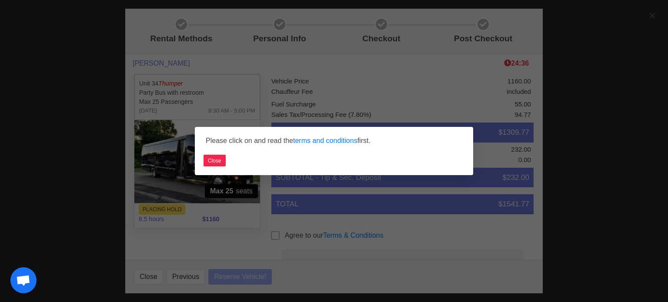
select select
click at [328, 143] on link "terms and conditions" at bounding box center [325, 140] width 64 height 7
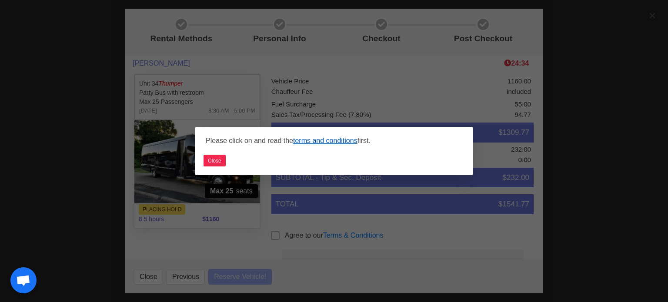
select select
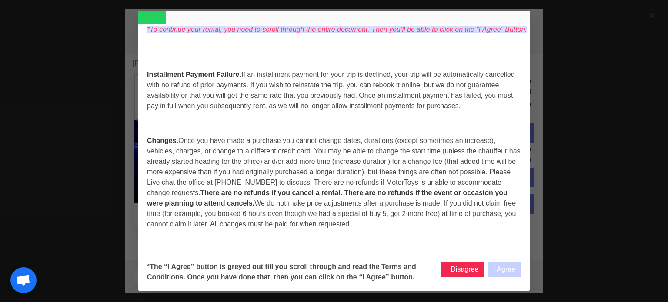
select select
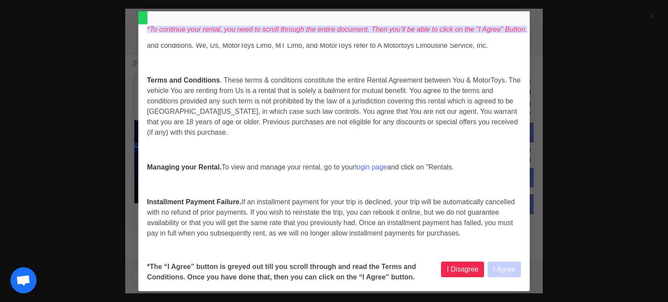
scroll to position [87, 0]
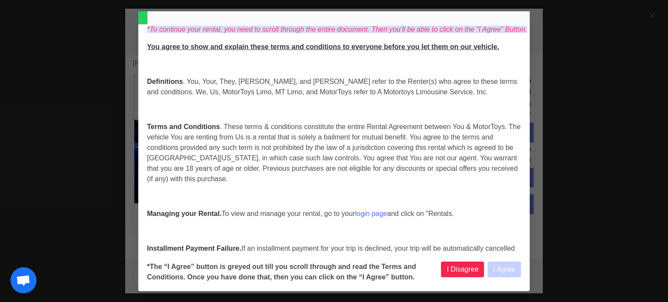
select select
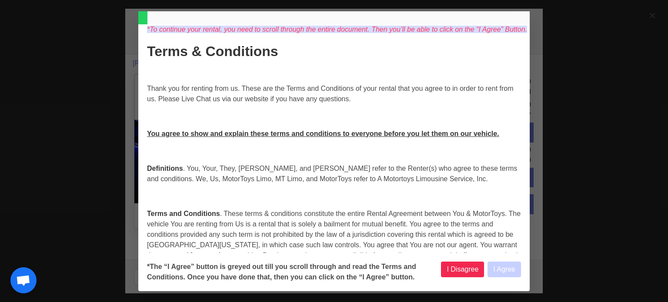
select select
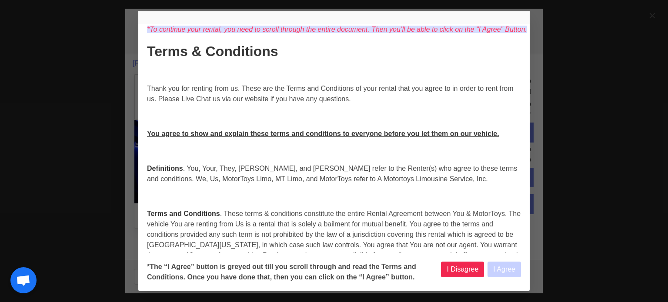
select select
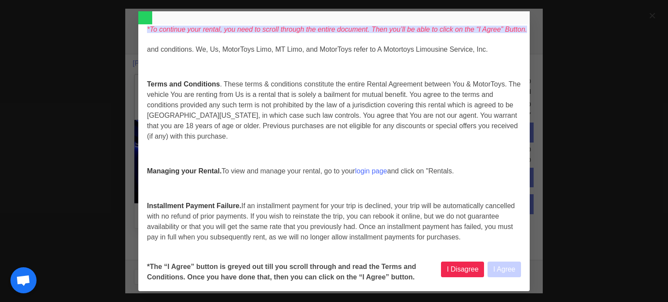
scroll to position [130, 0]
select select
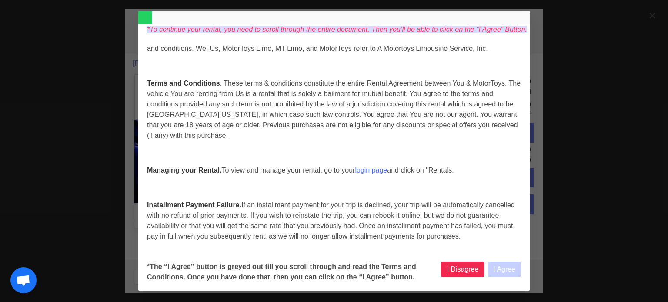
select select
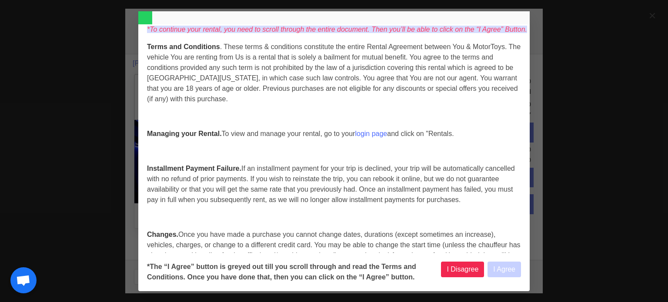
select select
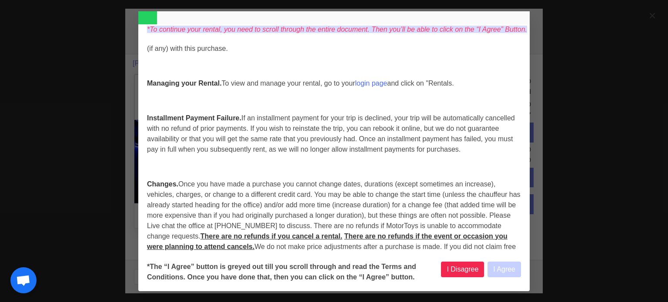
select select
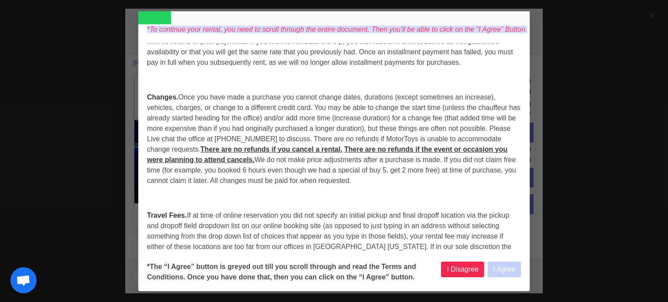
select select
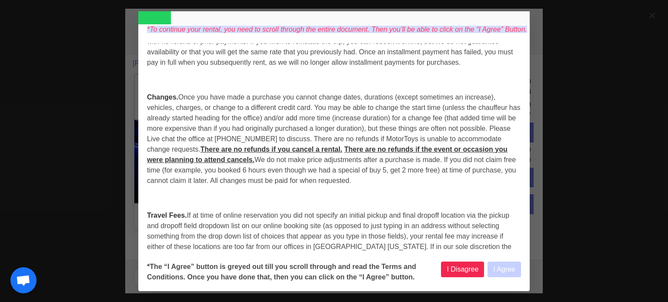
select select
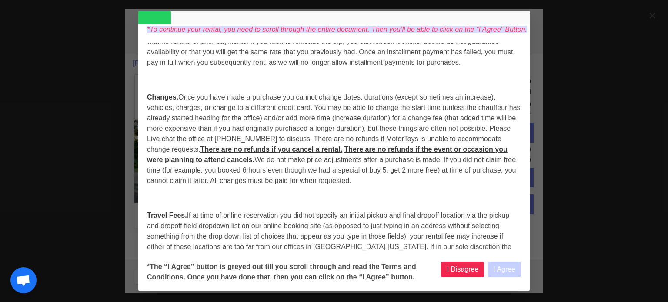
select select
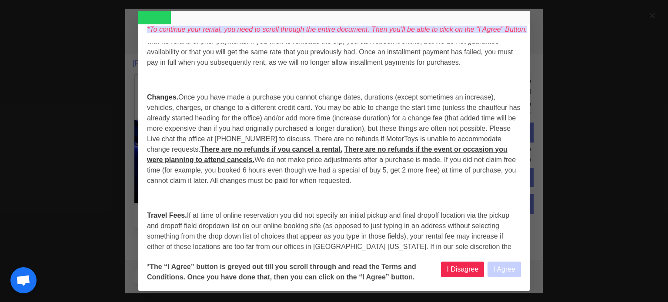
select select
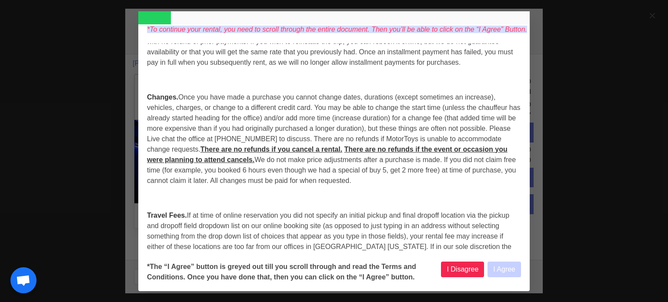
select select
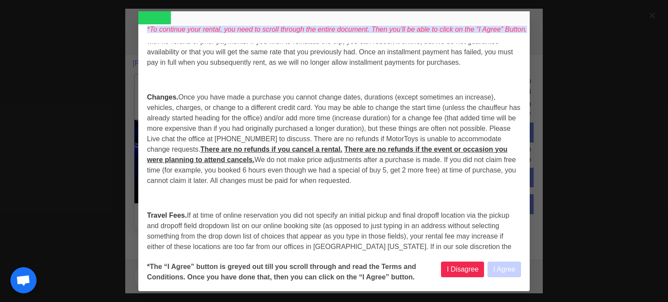
select select
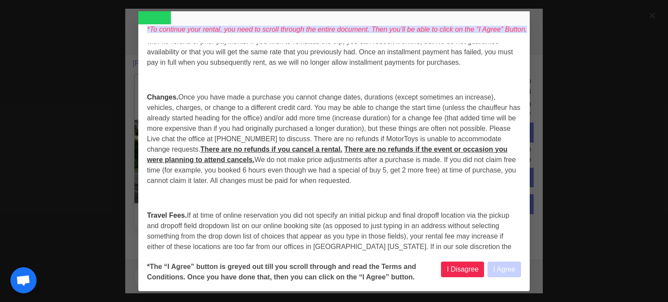
select select
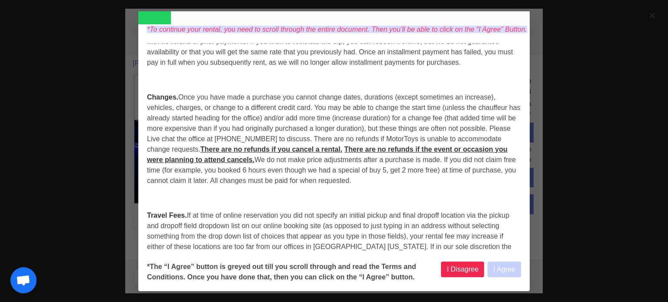
select select
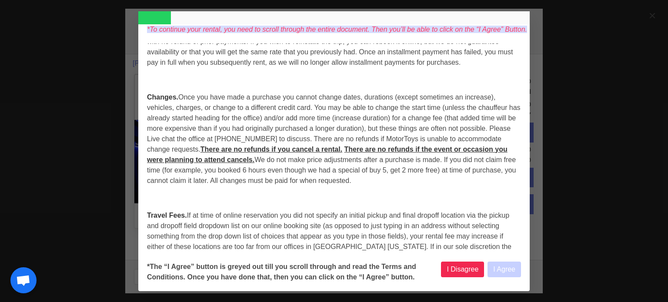
select select
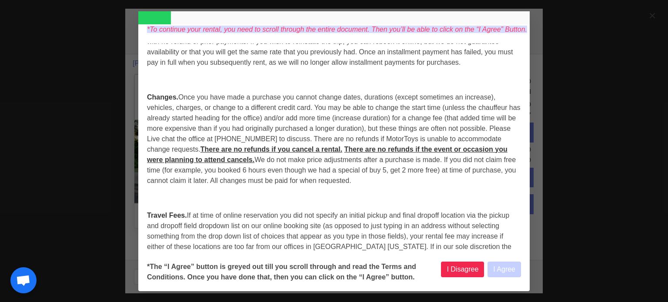
select select
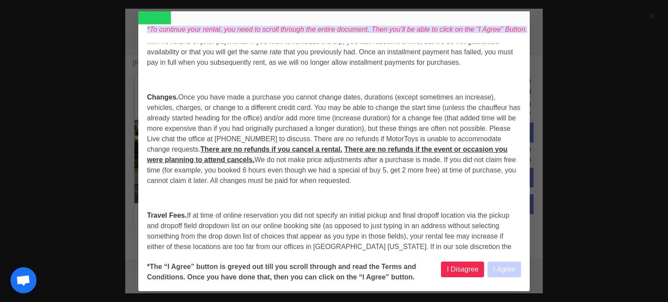
select select
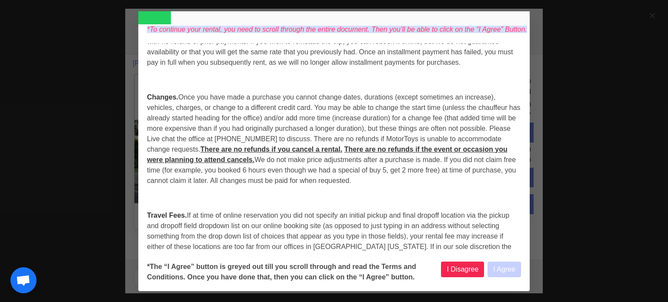
select select
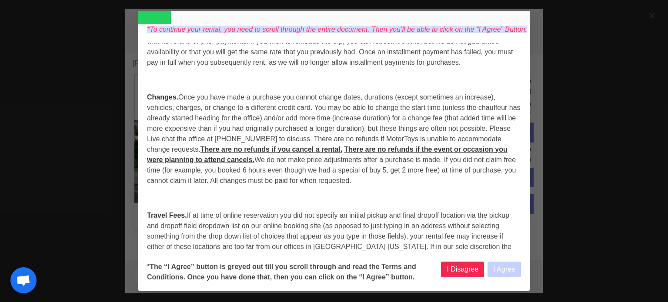
select select
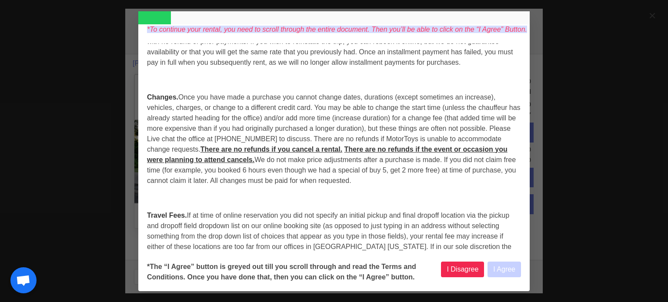
select select
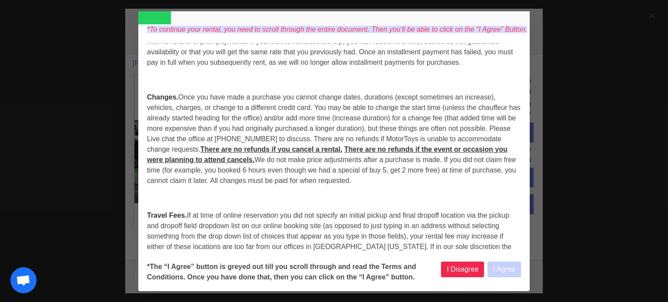
select select
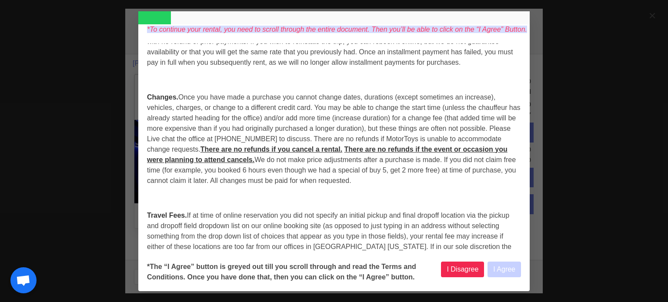
select select
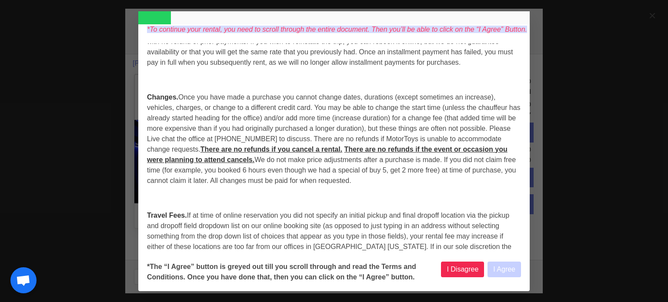
select select
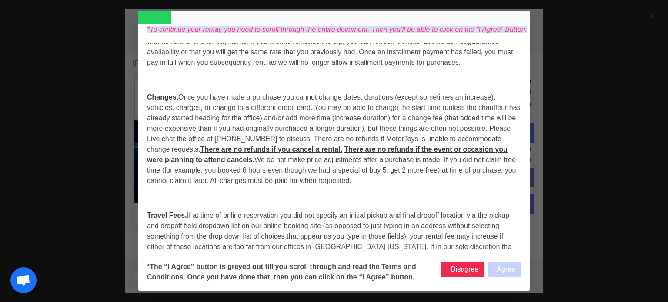
select select
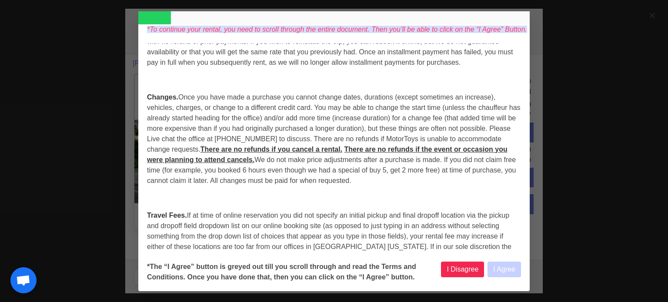
select select
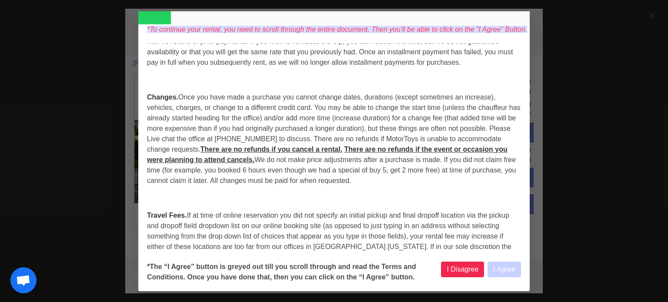
select select
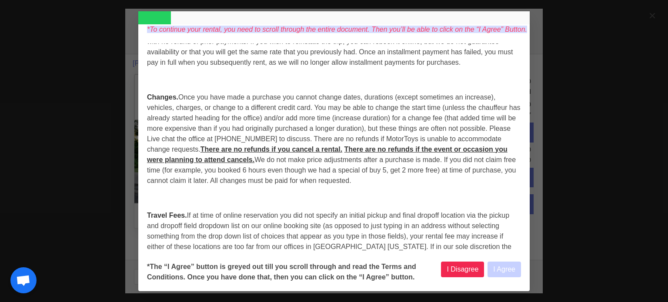
select select
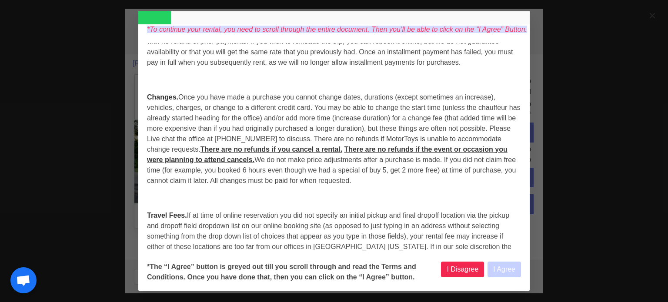
select select
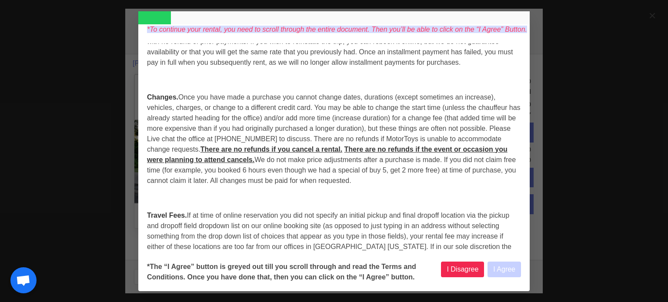
select select
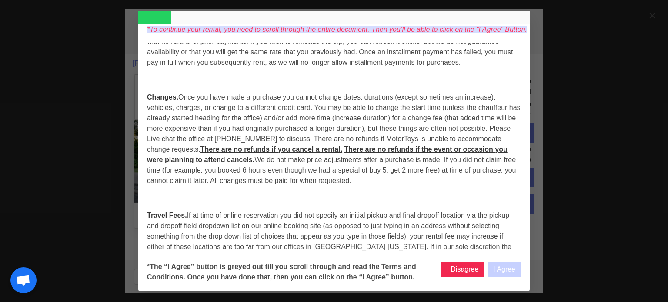
select select
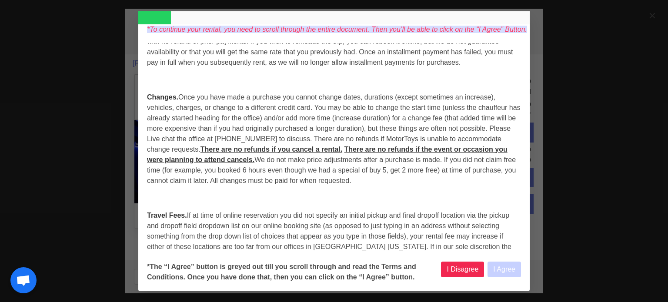
select select
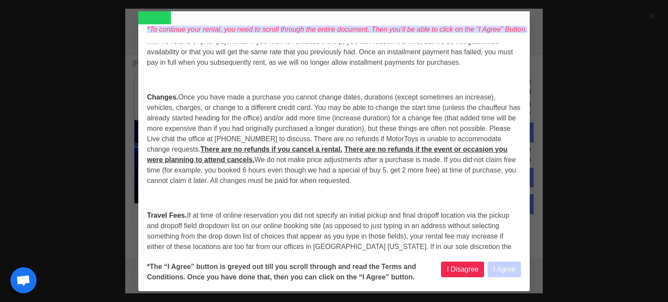
select select
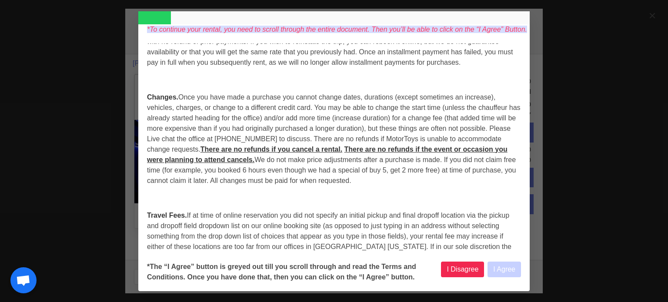
select select
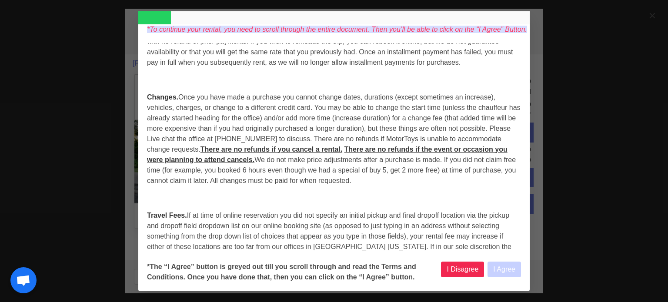
select select
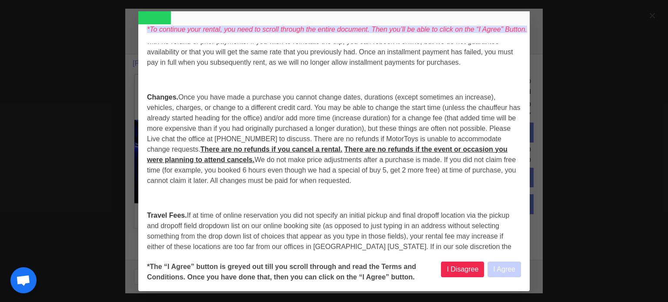
select select
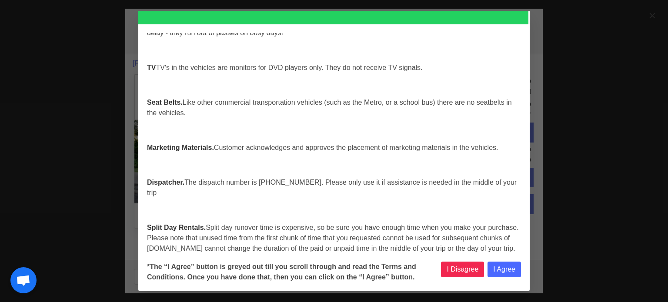
scroll to position [3664, 0]
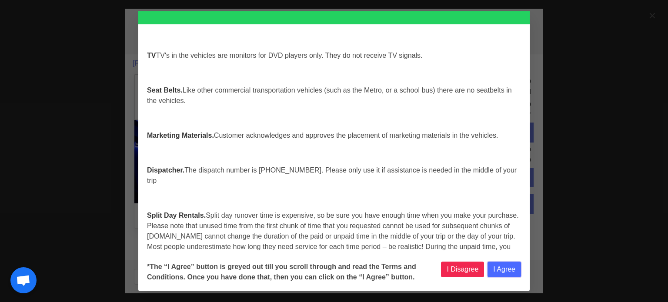
click at [515, 270] on button "I Agree" at bounding box center [503, 270] width 33 height 16
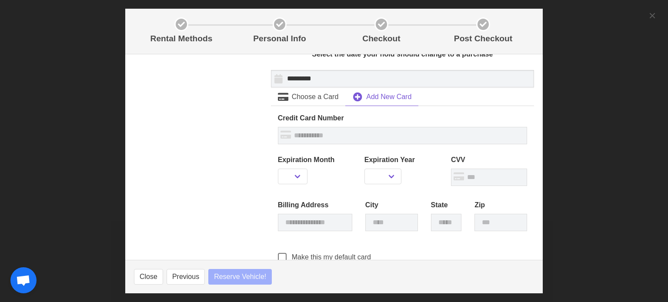
scroll to position [261, 0]
